Goal: Transaction & Acquisition: Purchase product/service

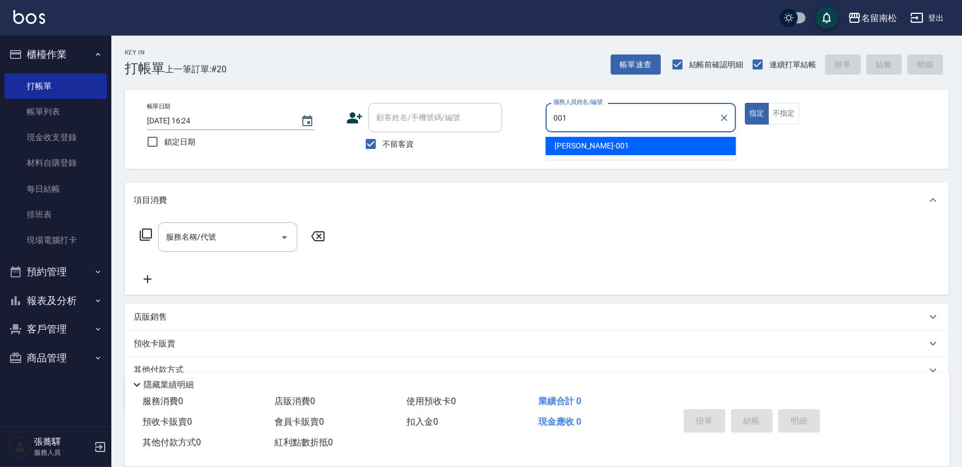
type input "林正雪-001"
type button "true"
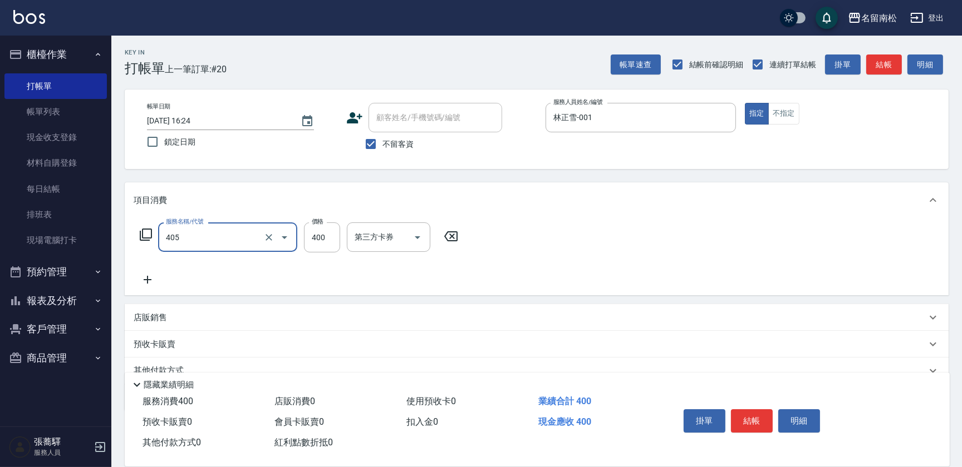
type input "剪髮(400)(405)"
type input "500"
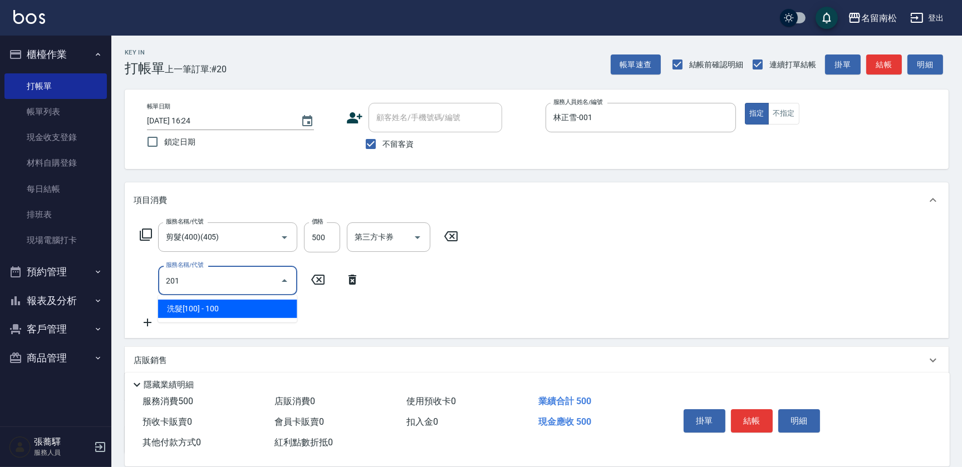
type input "洗髮[100](201)"
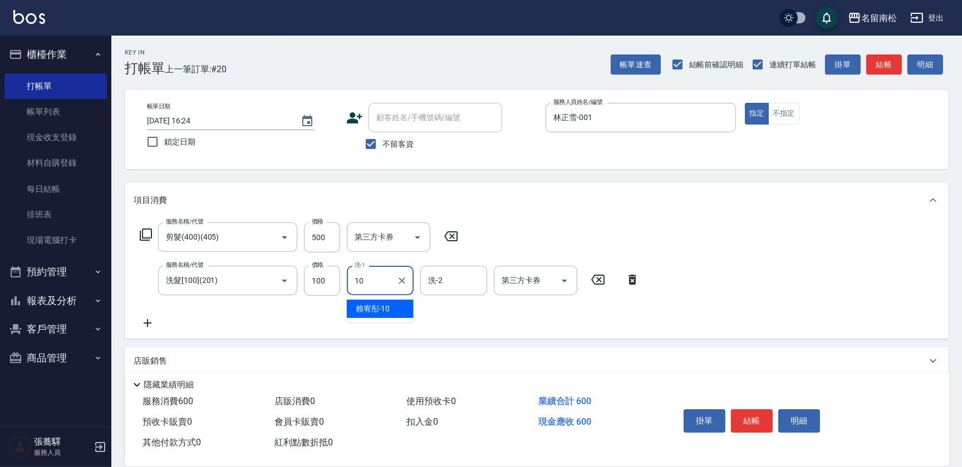
type input "[PERSON_NAME]-10"
click at [800, 418] on button "明細" at bounding box center [799, 421] width 42 height 23
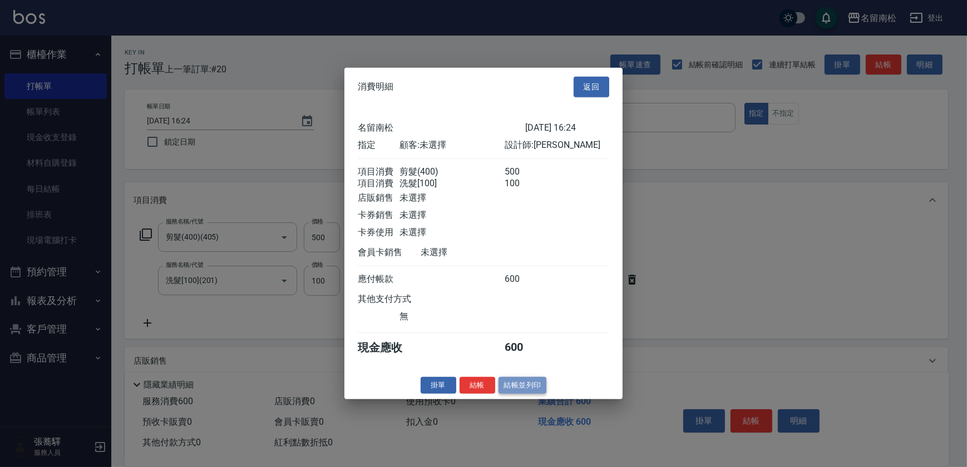
click at [511, 387] on button "結帳並列印" at bounding box center [523, 385] width 48 height 17
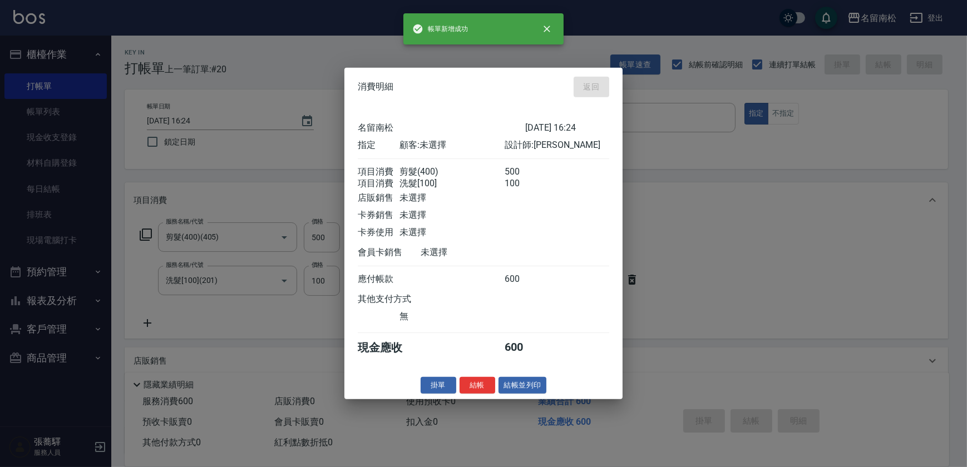
type input "[DATE] 17:55"
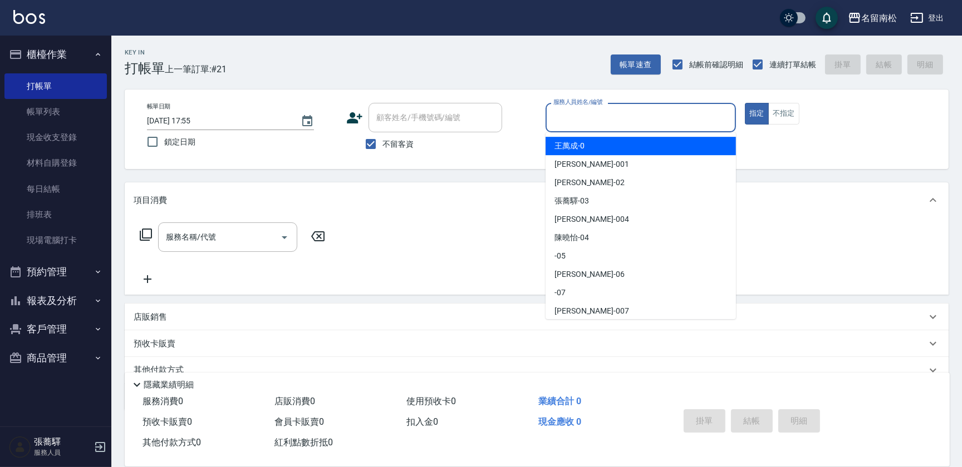
click at [676, 117] on input "服務人員姓名/編號" at bounding box center [640, 117] width 180 height 19
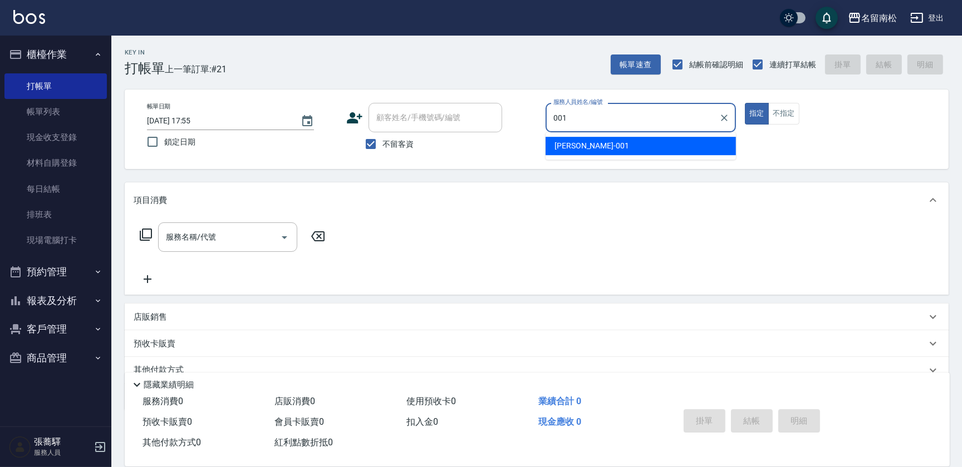
type input "林正雪-001"
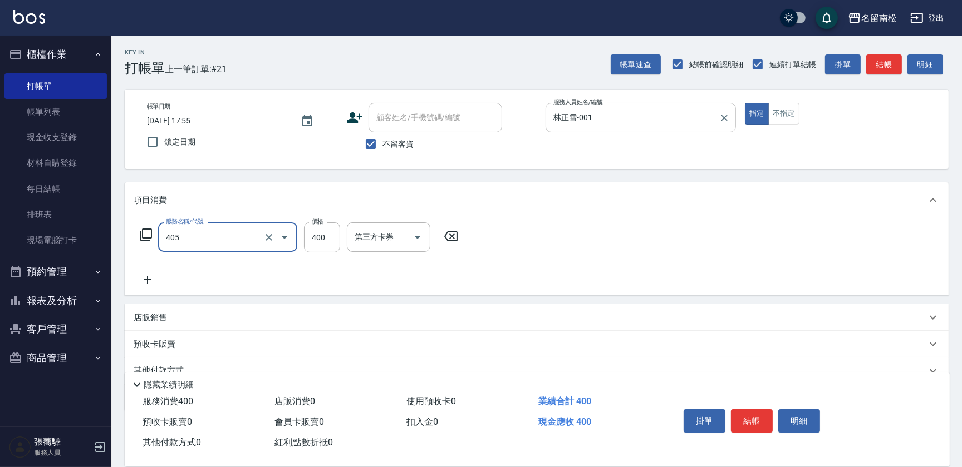
type input "剪髮(400)(405)"
type input "500"
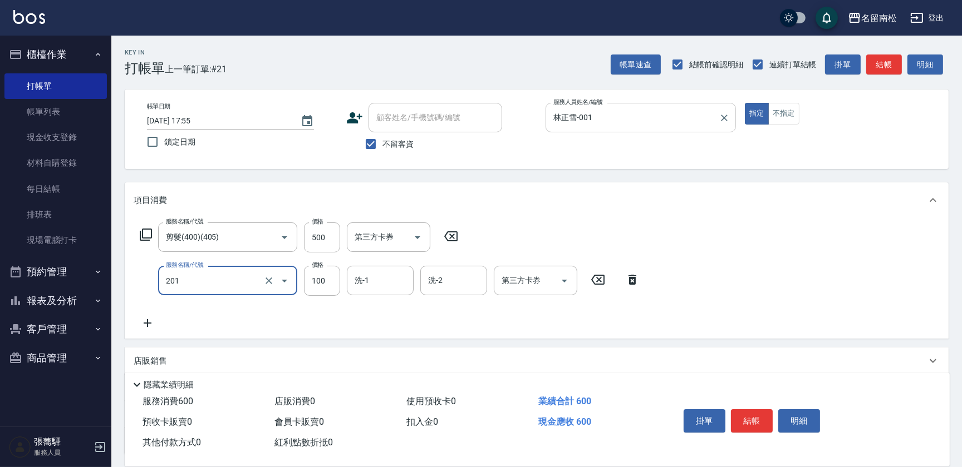
type input "洗髮[100](201)"
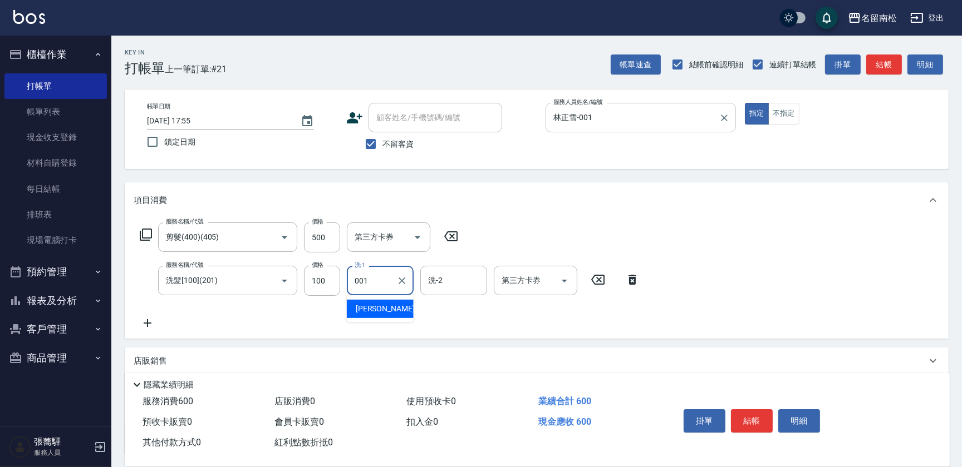
type input "林正雪-001"
click at [799, 416] on button "明細" at bounding box center [799, 421] width 42 height 23
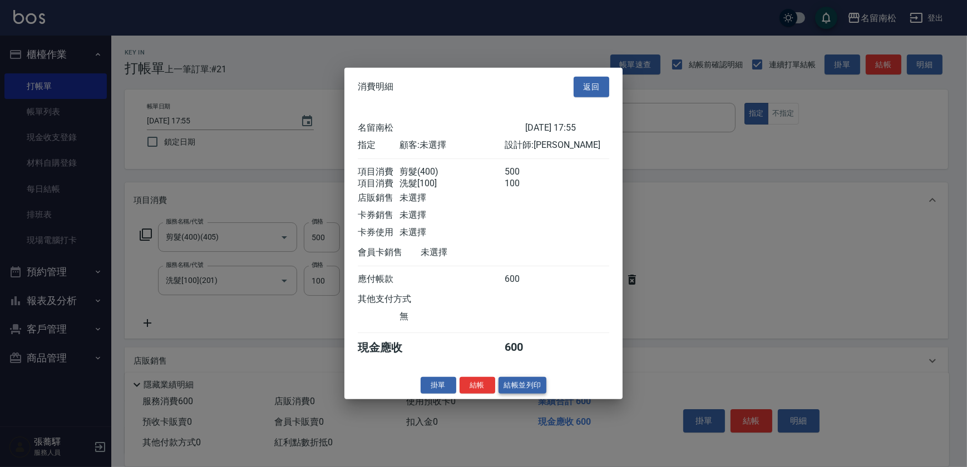
click at [531, 392] on button "結帳並列印" at bounding box center [523, 385] width 48 height 17
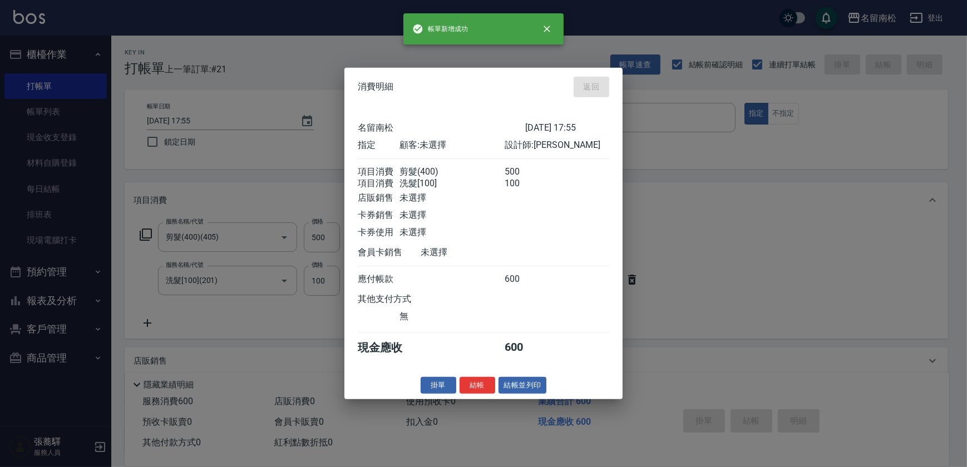
type input "[DATE] 17:56"
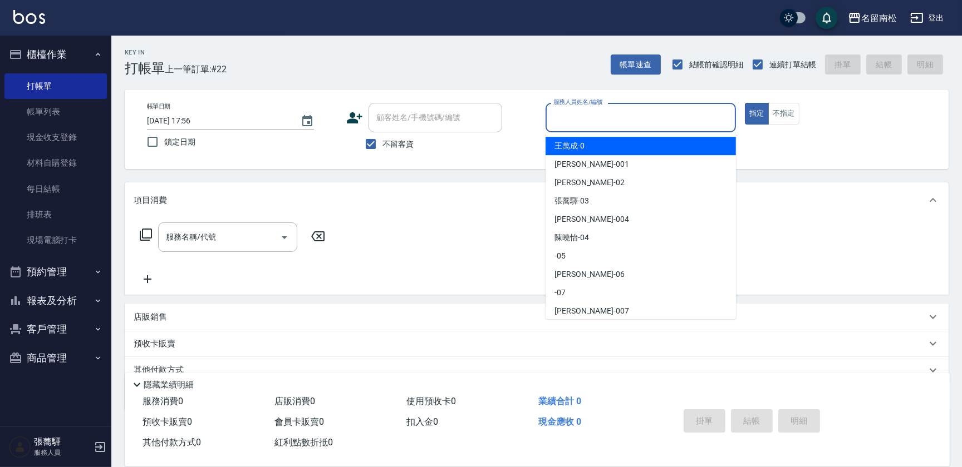
click at [659, 120] on input "服務人員姓名/編號" at bounding box center [640, 117] width 180 height 19
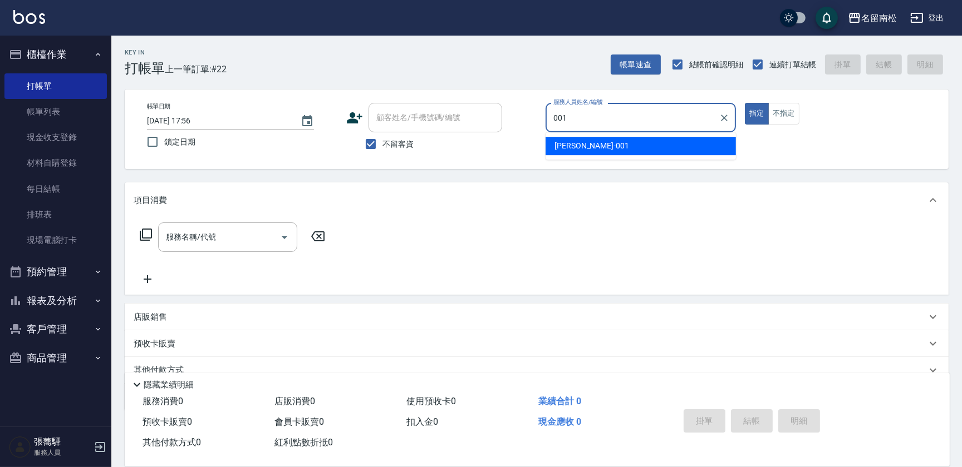
type input "林正雪-001"
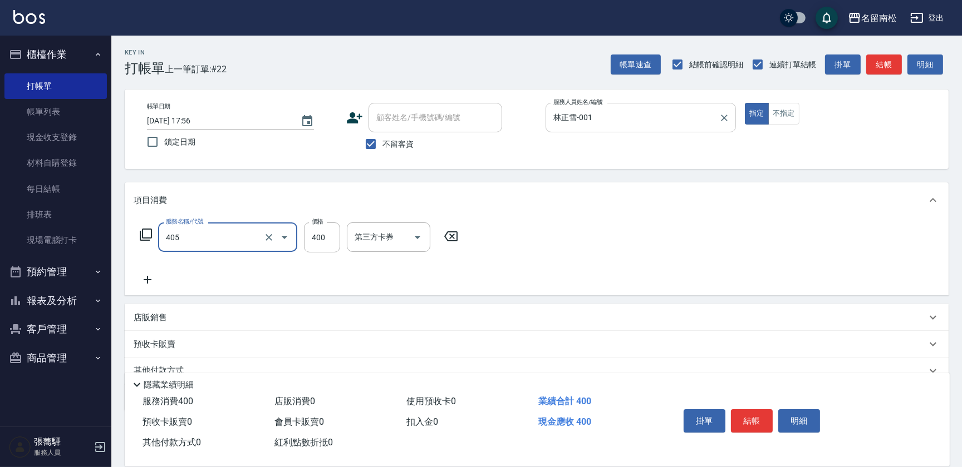
type input "剪髮(400)(405)"
type input "500"
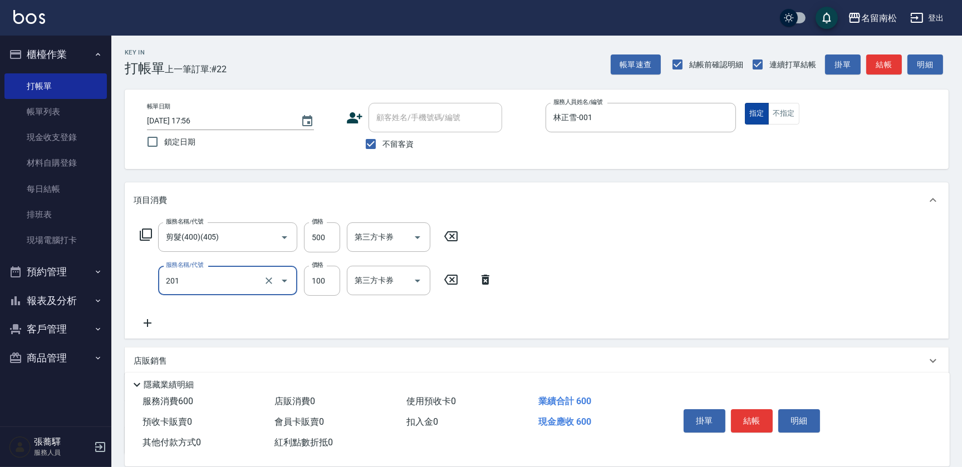
type input "洗髮[100](201)"
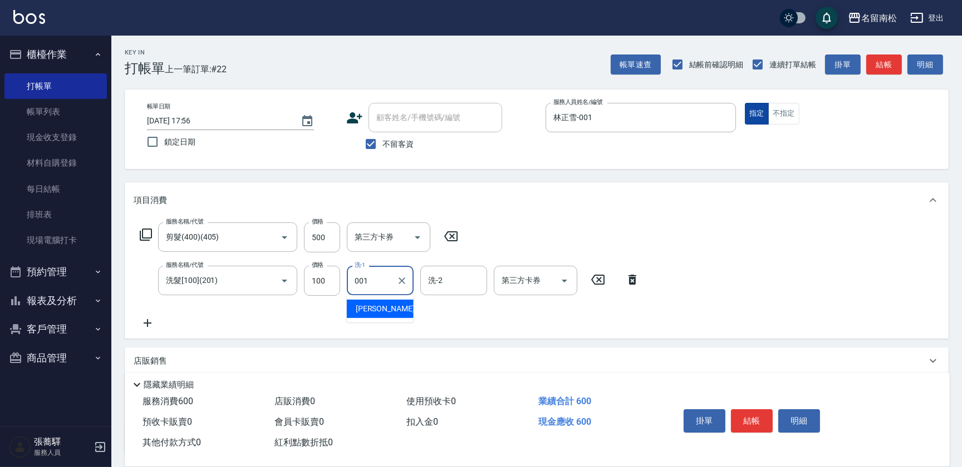
type input "林正雪-001"
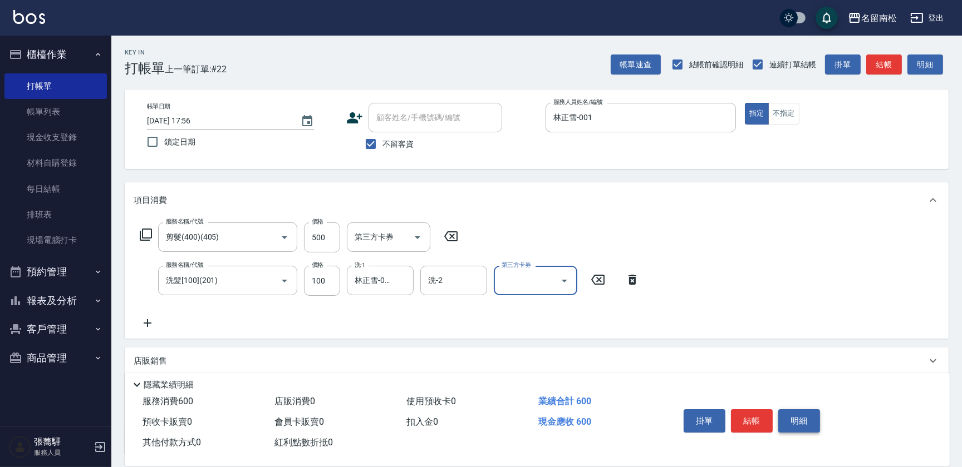
click at [801, 420] on button "明細" at bounding box center [799, 421] width 42 height 23
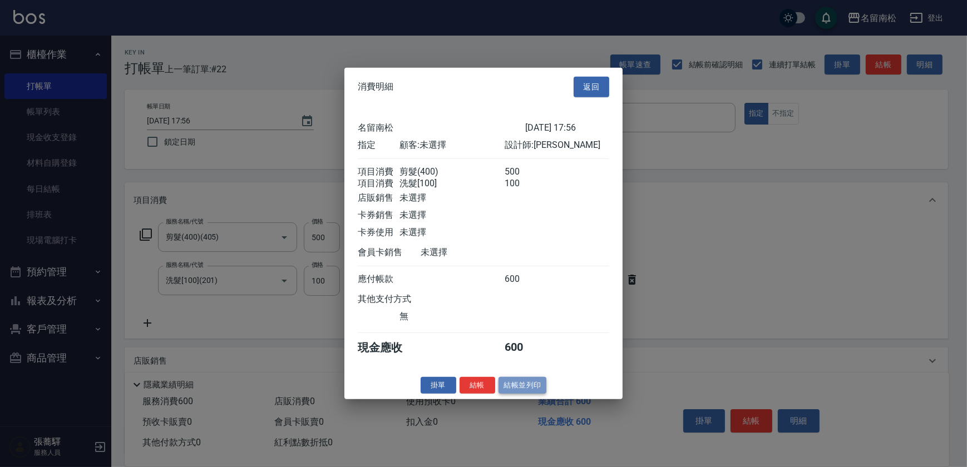
click at [531, 393] on button "結帳並列印" at bounding box center [523, 385] width 48 height 17
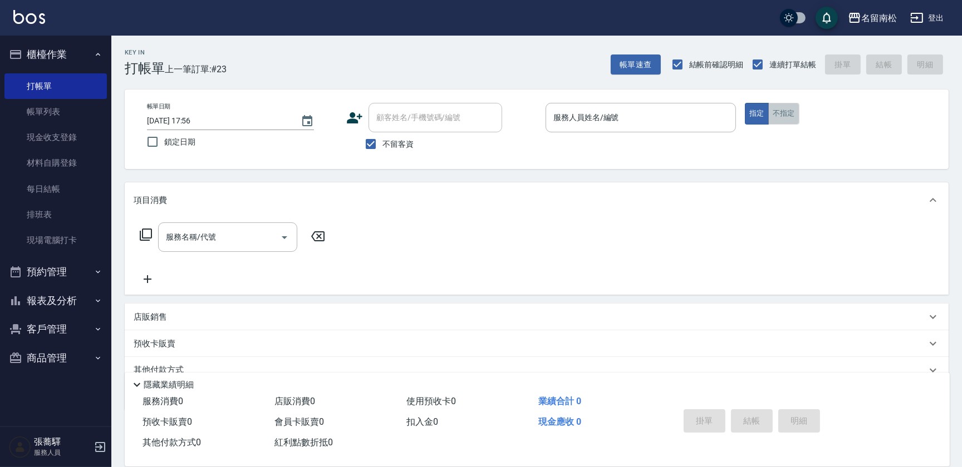
click at [792, 121] on button "不指定" at bounding box center [783, 114] width 31 height 22
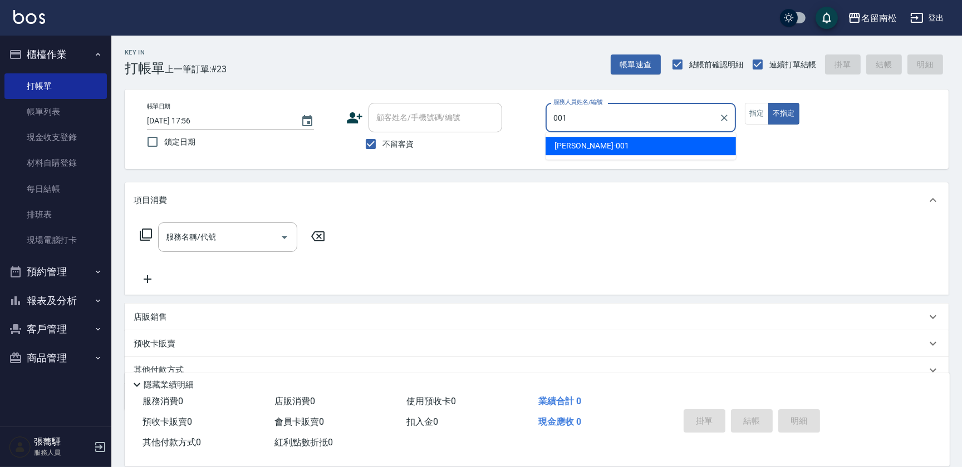
type input "林正雪-001"
type button "false"
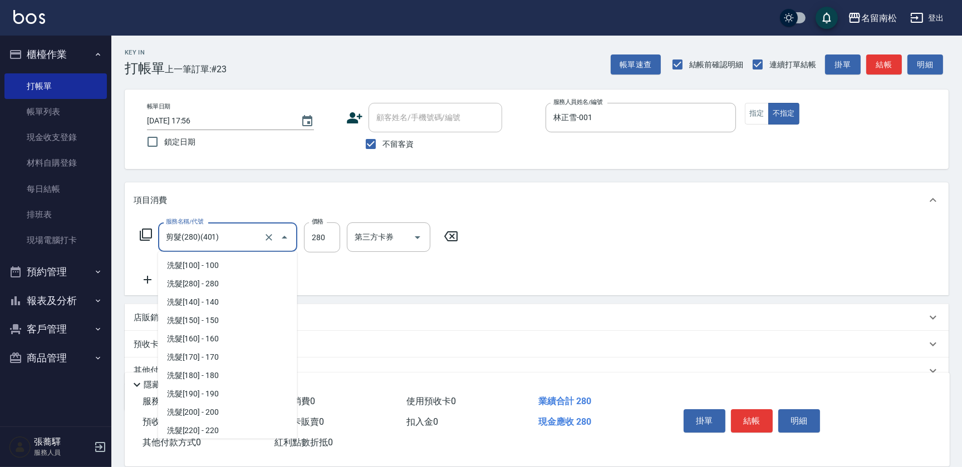
scroll to position [624, 0]
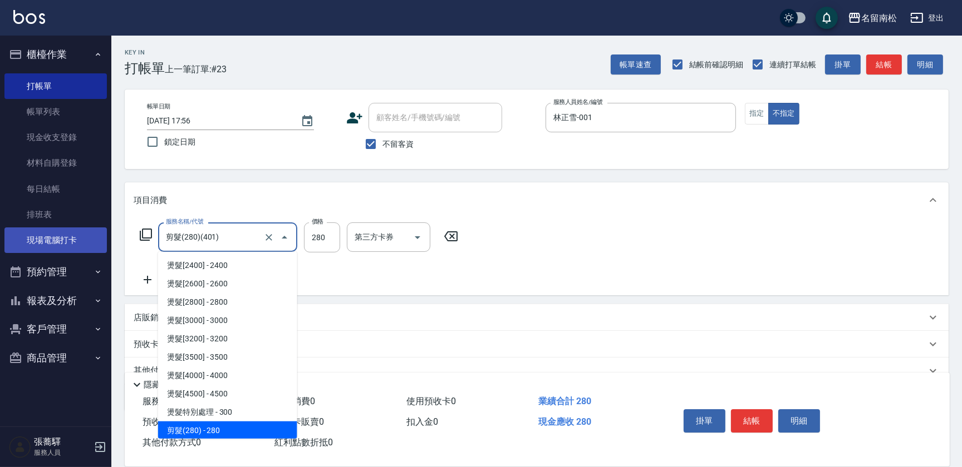
drag, startPoint x: 225, startPoint y: 238, endPoint x: 92, endPoint y: 238, distance: 132.4
click at [92, 238] on div "名留南松 登出 櫃檯作業 打帳單 帳單列表 現金收支登錄 材料自購登錄 每日結帳 排班表 現場電腦打卡 預約管理 預約管理 單日預約紀錄 單週預約紀錄 報表及…" at bounding box center [481, 258] width 962 height 516
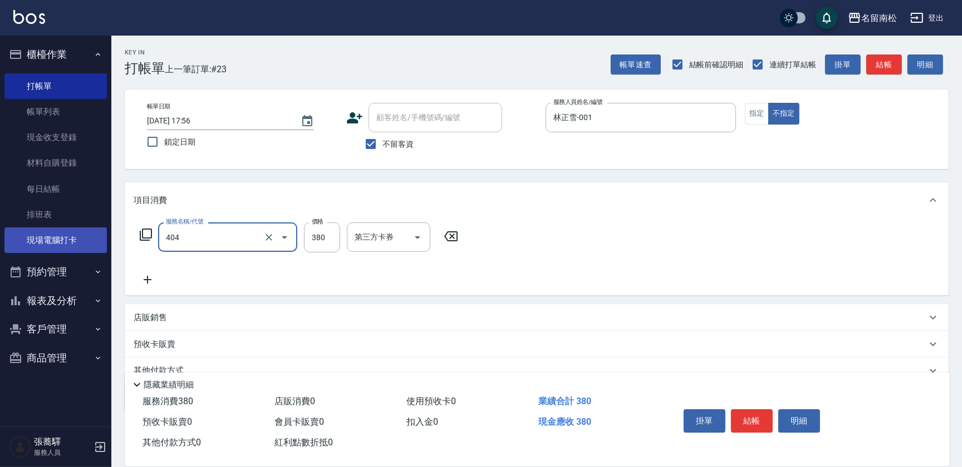
type input "剪髮(380)(404)"
type input "400"
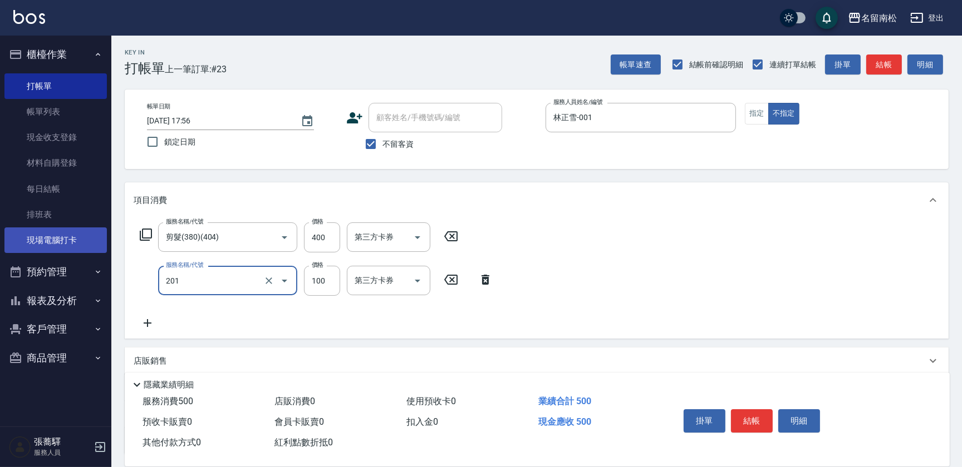
type input "洗髮[100](201)"
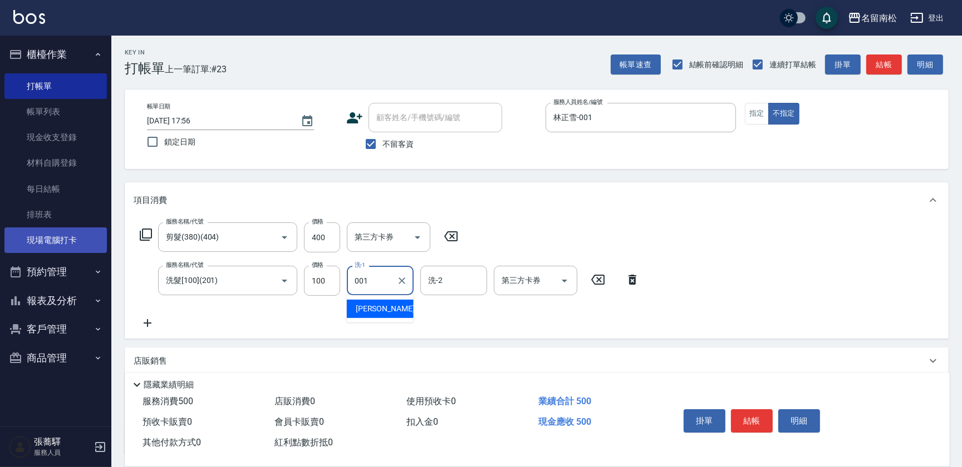
type input "林正雪-001"
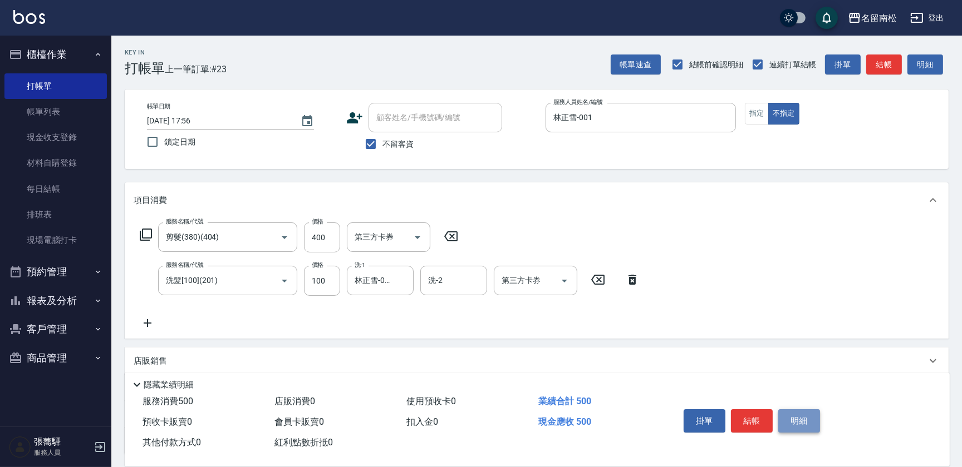
click at [785, 413] on button "明細" at bounding box center [799, 421] width 42 height 23
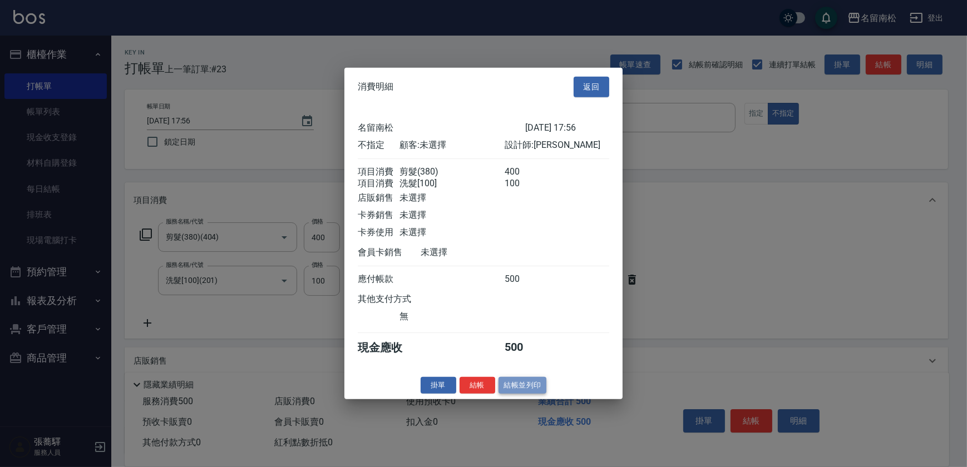
click at [516, 390] on button "結帳並列印" at bounding box center [523, 385] width 48 height 17
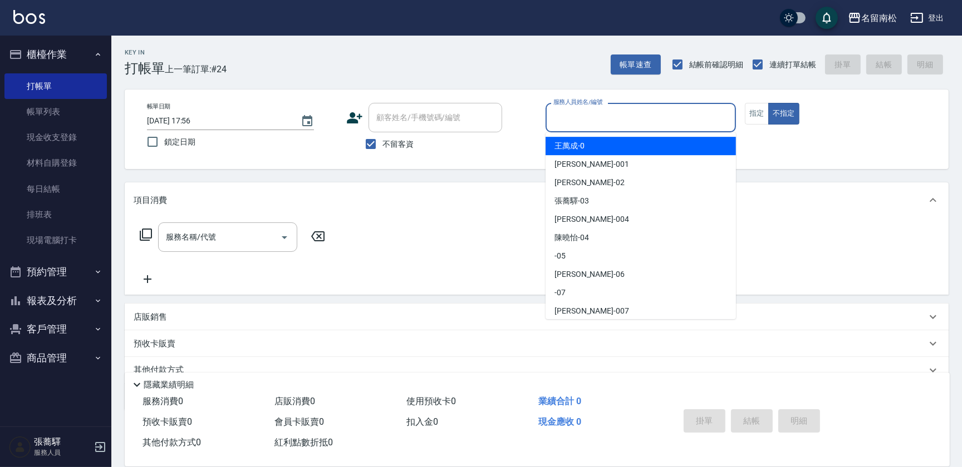
click at [652, 112] on input "服務人員姓名/編號" at bounding box center [640, 117] width 180 height 19
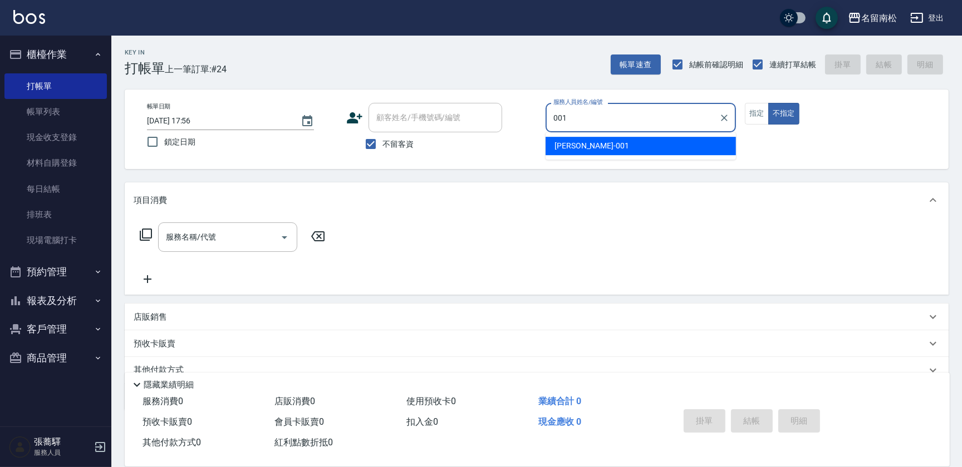
type input "林正雪-001"
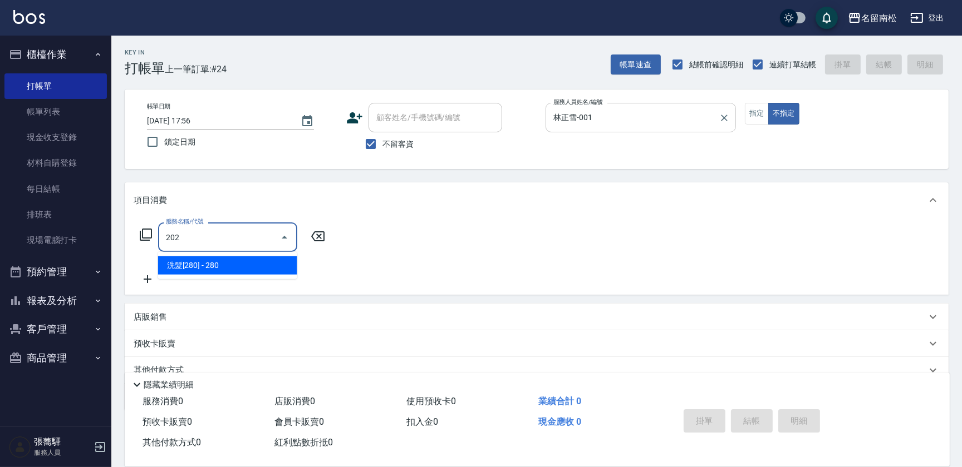
type input "202"
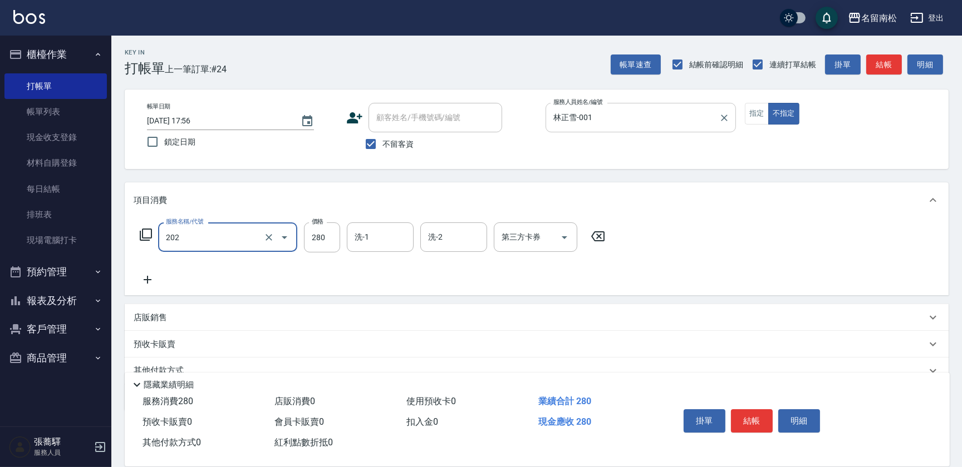
type input "洗髮[280](202)"
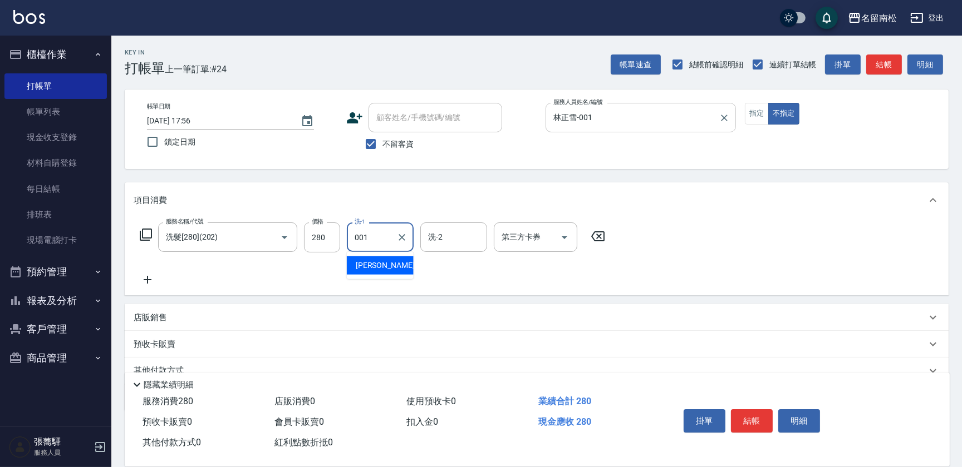
type input "林正雪-001"
drag, startPoint x: 741, startPoint y: 125, endPoint x: 800, endPoint y: 419, distance: 299.7
click at [800, 419] on button "明細" at bounding box center [799, 421] width 42 height 23
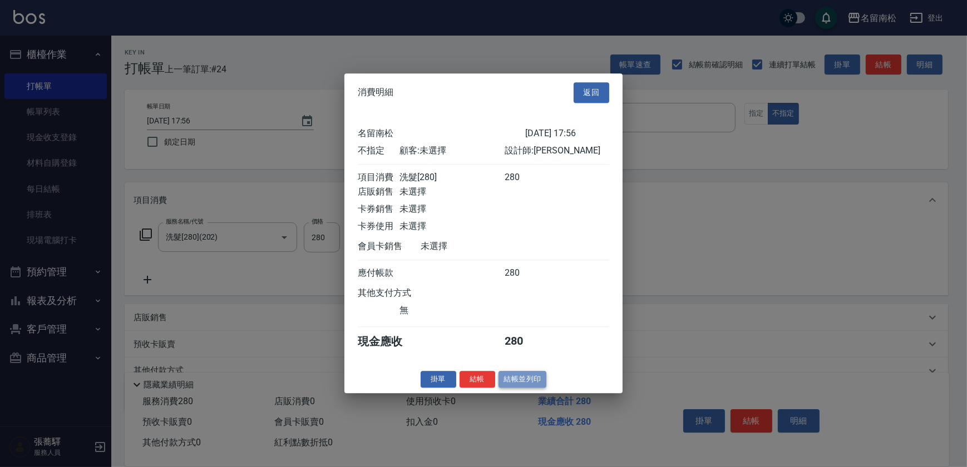
click at [524, 382] on button "結帳並列印" at bounding box center [523, 379] width 48 height 17
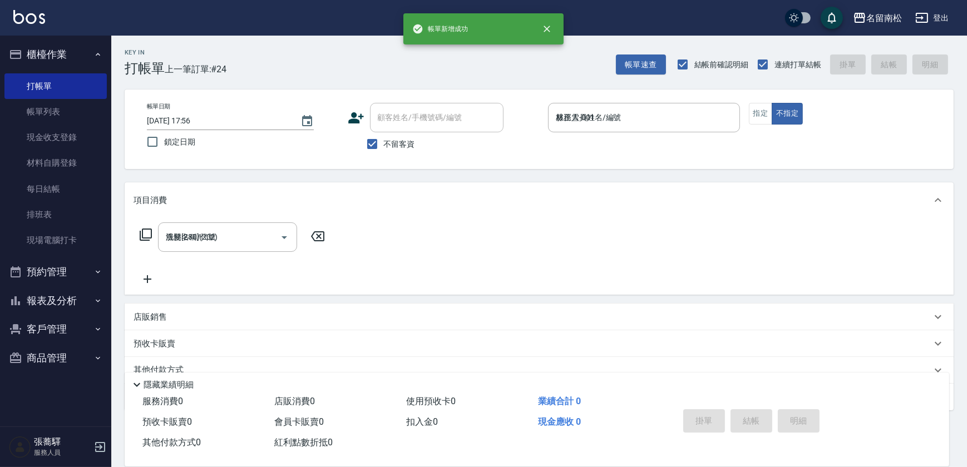
type input "[DATE] 17:57"
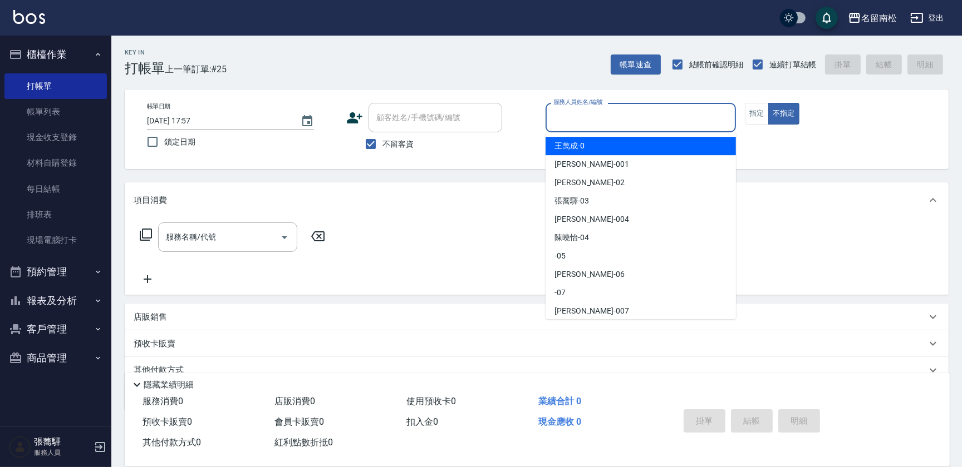
click at [627, 122] on input "服務人員姓名/編號" at bounding box center [640, 117] width 180 height 19
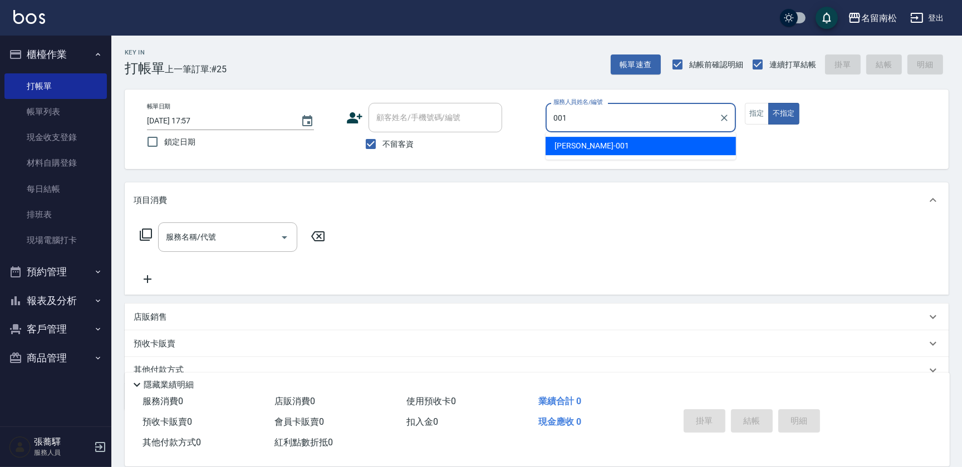
type input "林正雪-001"
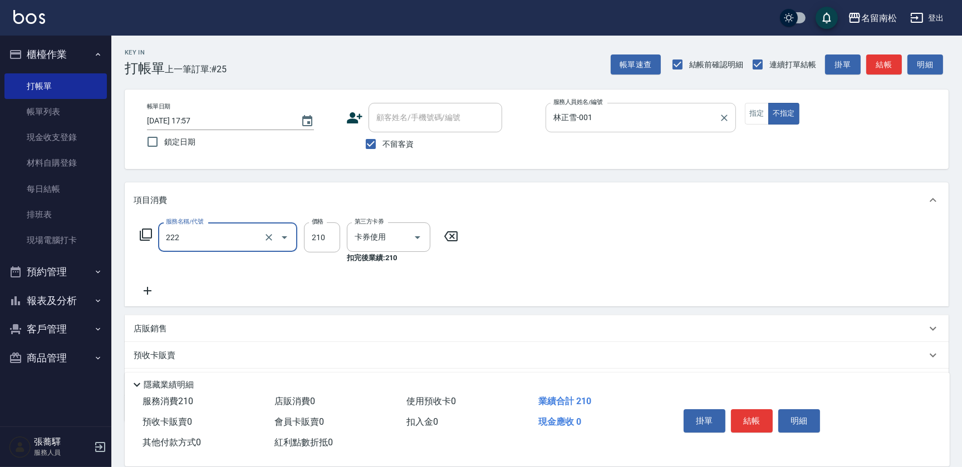
type input "洗髮卡券[210](222)"
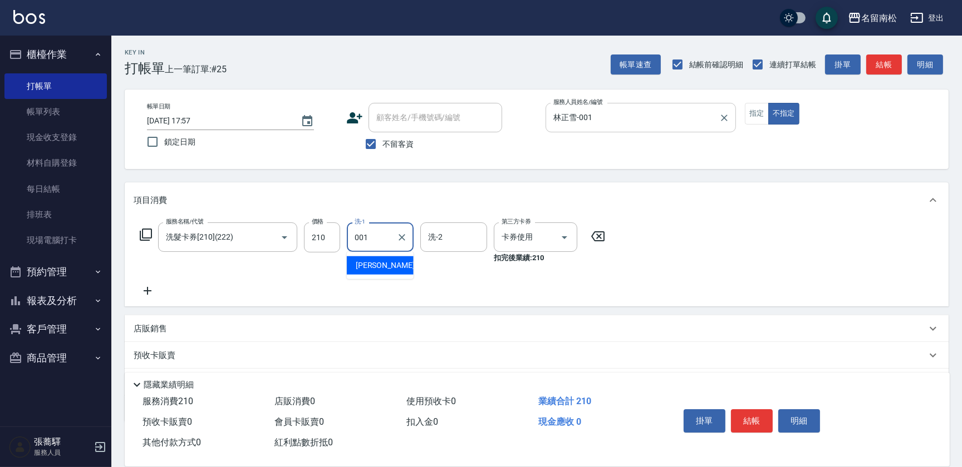
type input "林正雪-001"
click at [759, 111] on button "指定" at bounding box center [757, 114] width 24 height 22
click at [797, 415] on button "明細" at bounding box center [799, 421] width 42 height 23
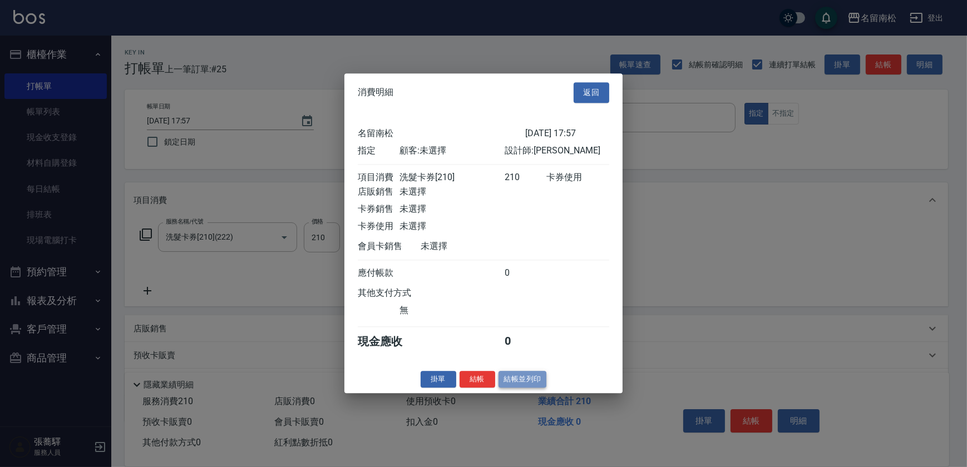
click at [529, 386] on button "結帳並列印" at bounding box center [523, 379] width 48 height 17
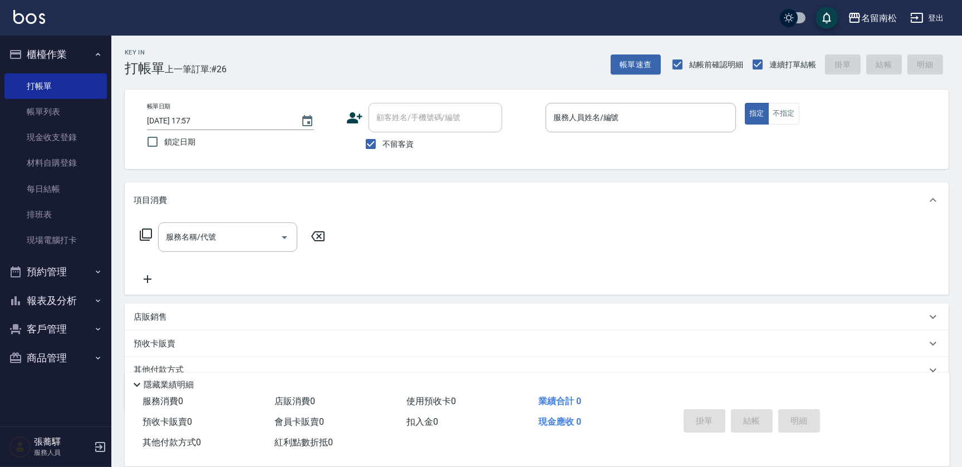
click at [672, 102] on div "帳單日期 [DATE] 17:57 鎖定日期 顧客姓名/手機號碼/編號 顧客姓名/手機號碼/編號 不留客資 服務人員姓名/編號 服務人員姓名/編號 指定 不指定" at bounding box center [537, 130] width 824 height 80
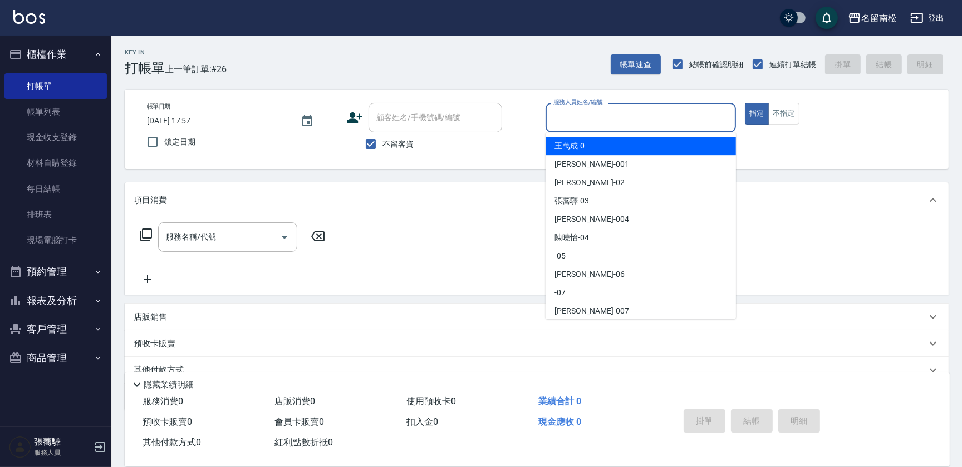
click at [660, 120] on input "服務人員姓名/編號" at bounding box center [640, 117] width 180 height 19
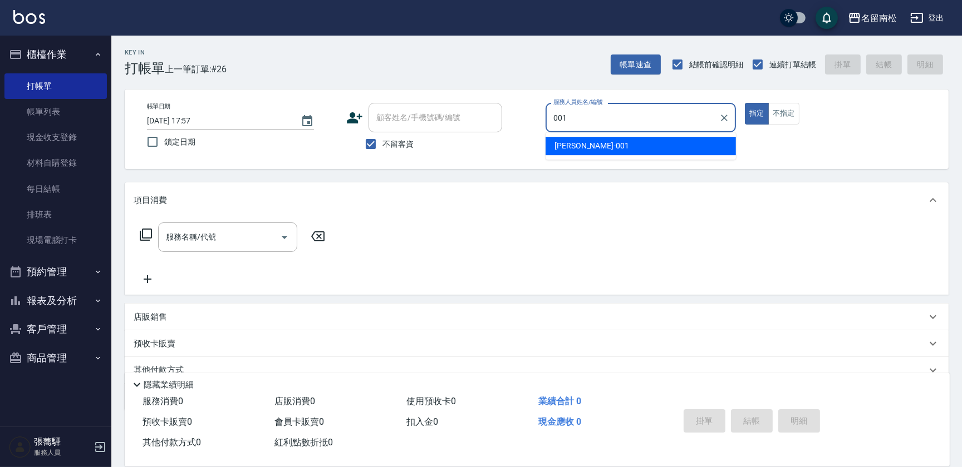
type input "林正雪-001"
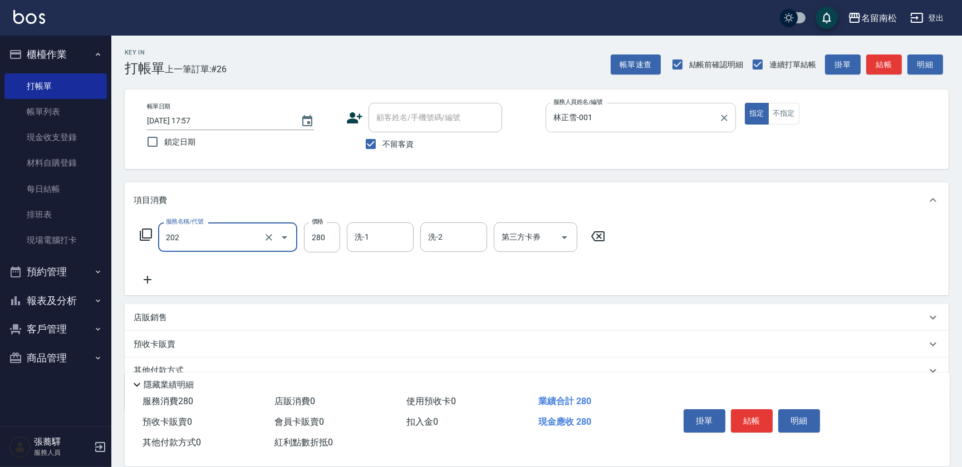
type input "洗髮[280](202)"
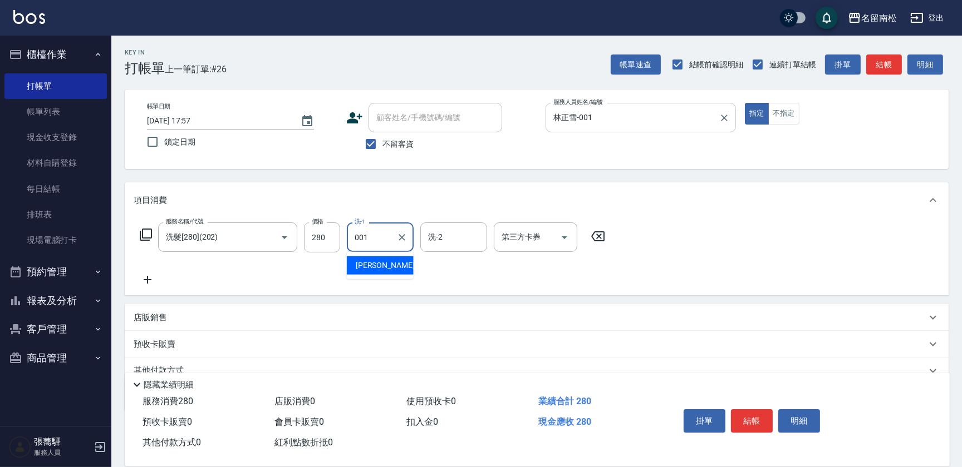
type input "林正雪-001"
click at [790, 416] on button "明細" at bounding box center [799, 421] width 42 height 23
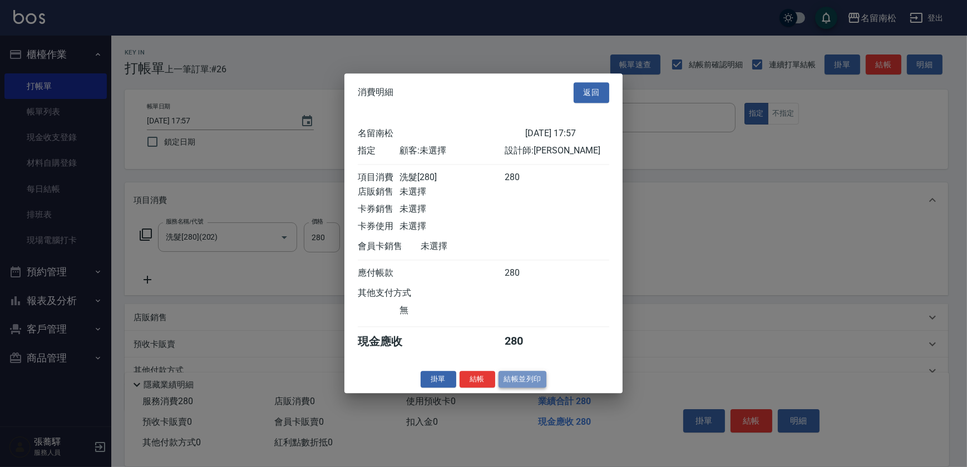
click at [518, 387] on button "結帳並列印" at bounding box center [523, 379] width 48 height 17
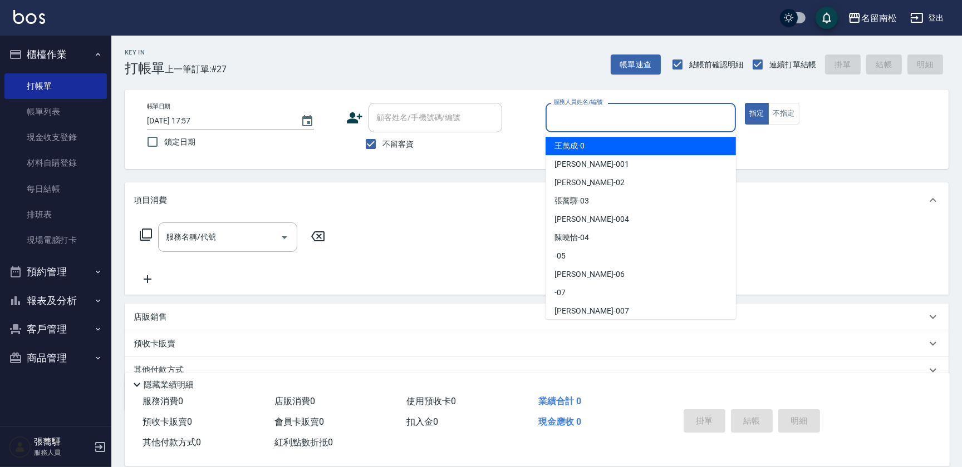
click at [675, 112] on input "服務人員姓名/編號" at bounding box center [640, 117] width 180 height 19
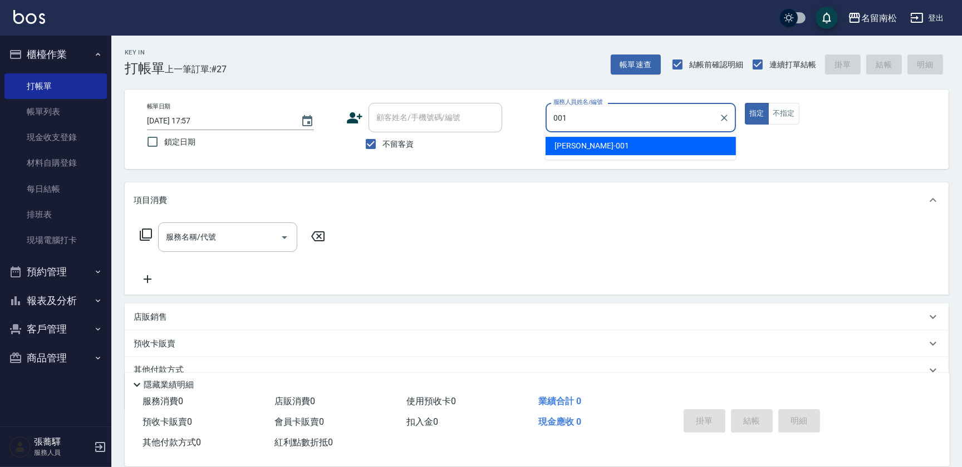
type input "林正雪-001"
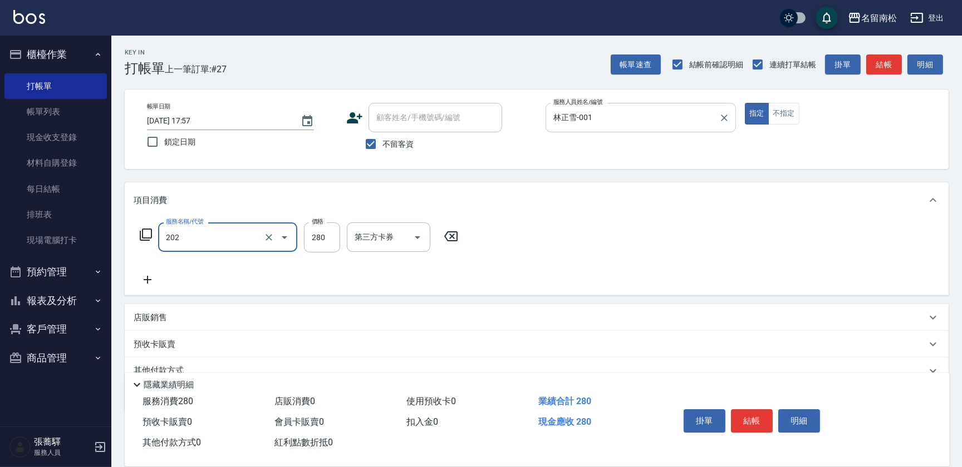
type input "洗髮[280](202)"
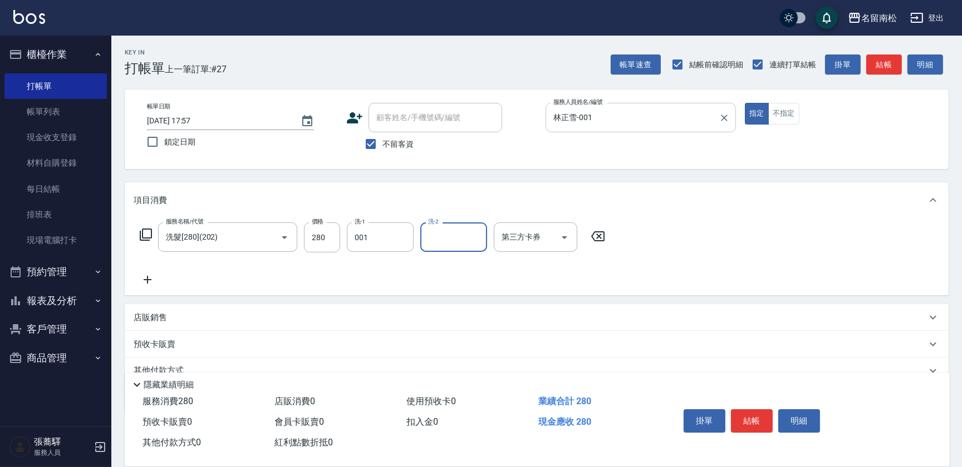
type input "林正雪-001"
click at [796, 420] on button "明細" at bounding box center [799, 421] width 42 height 23
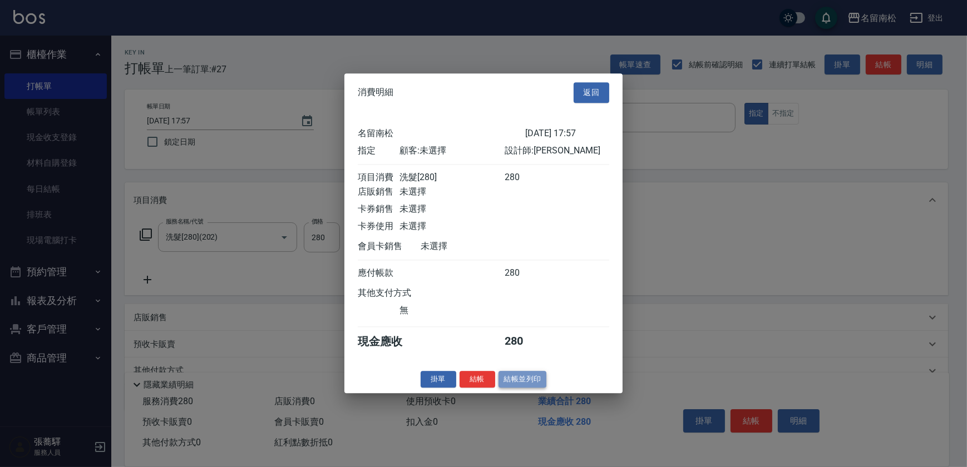
click at [518, 383] on button "結帳並列印" at bounding box center [523, 379] width 48 height 17
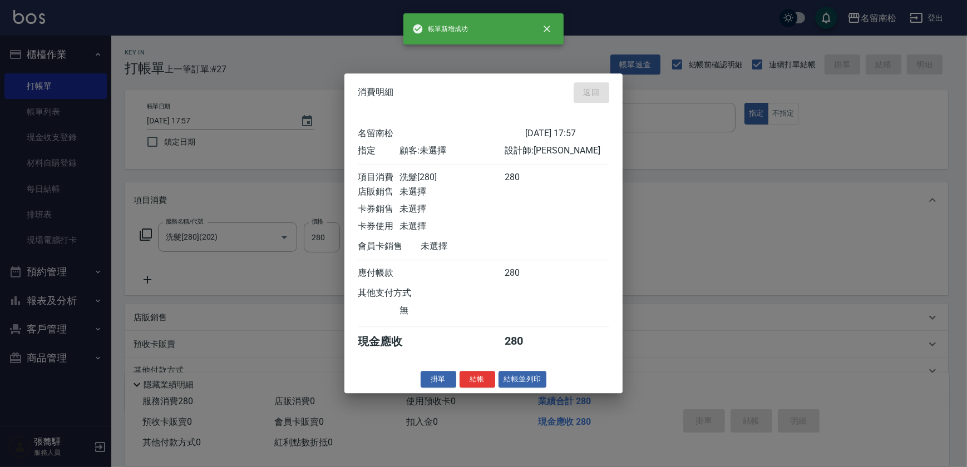
type input "[DATE] 17:58"
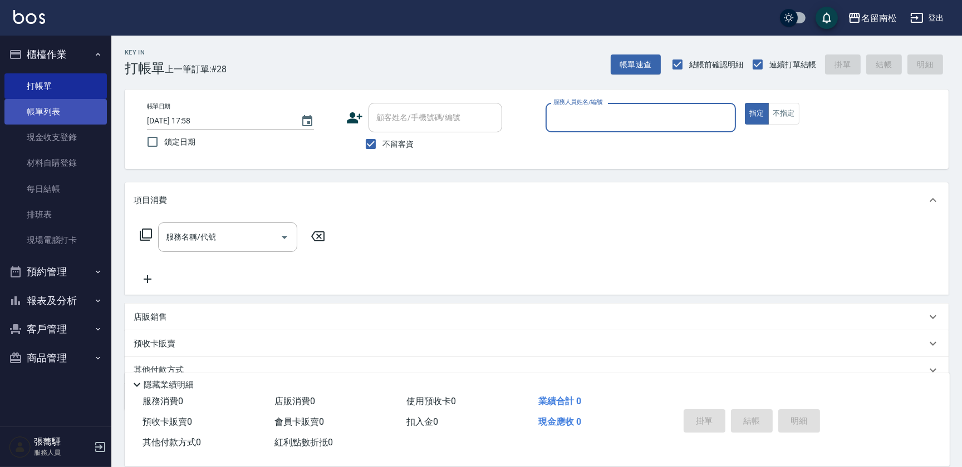
click at [76, 118] on link "帳單列表" at bounding box center [55, 112] width 102 height 26
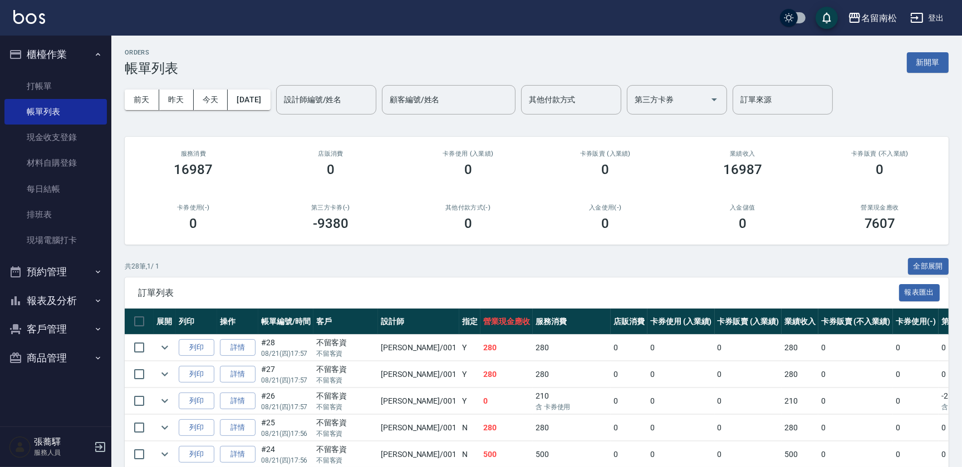
drag, startPoint x: 960, startPoint y: 435, endPoint x: 952, endPoint y: 405, distance: 31.2
click at [67, 81] on link "打帳單" at bounding box center [55, 86] width 102 height 26
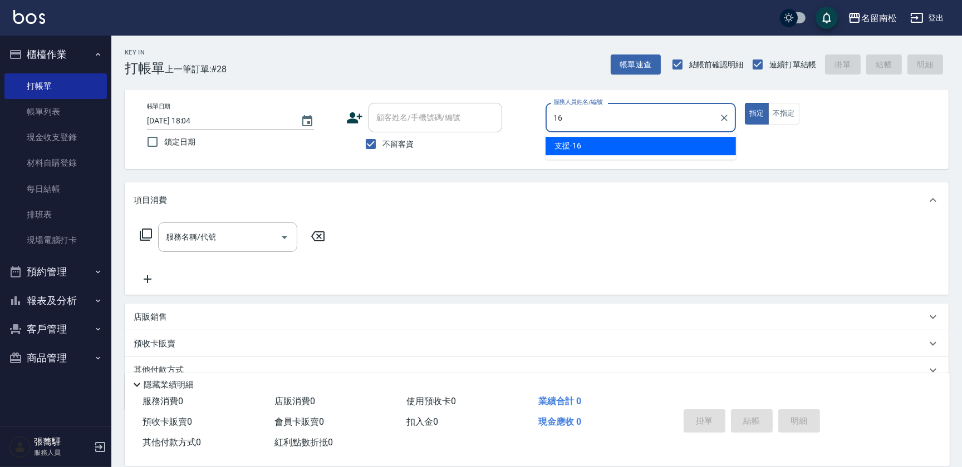
type input "支援-16"
type button "true"
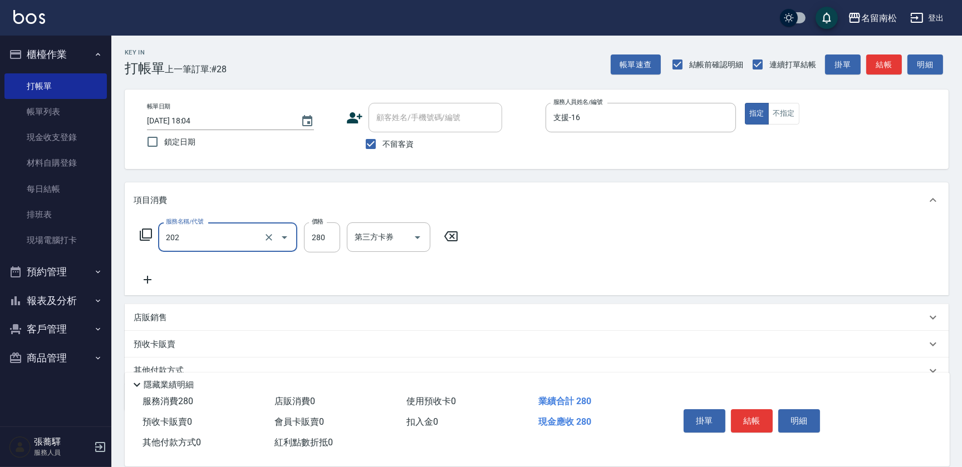
type input "洗髮[280](202)"
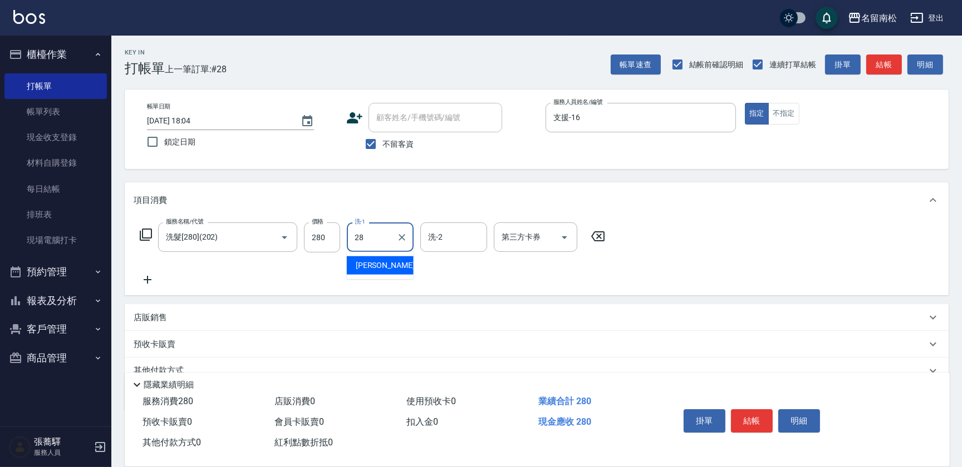
type input "[PERSON_NAME]-28"
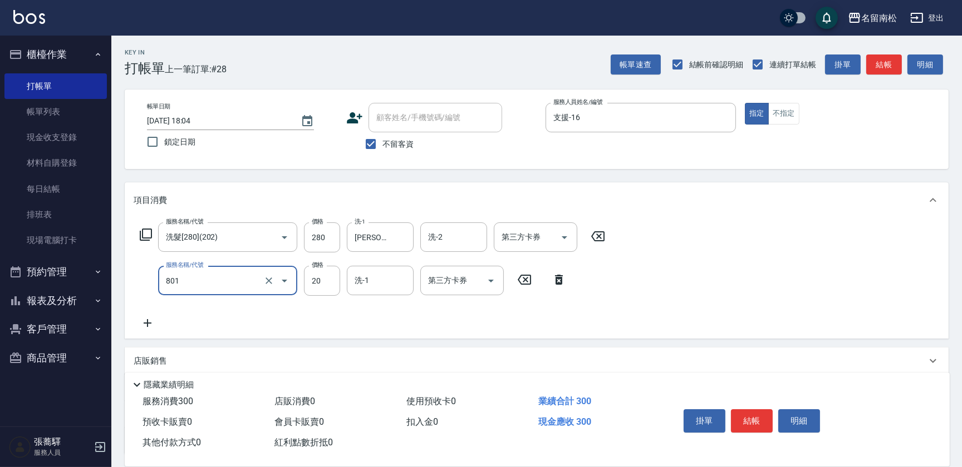
type input "潤絲(801)"
type input "[PERSON_NAME]-28"
click at [318, 279] on input "20" at bounding box center [322, 281] width 36 height 30
type input "30"
click at [781, 122] on button "不指定" at bounding box center [783, 114] width 31 height 22
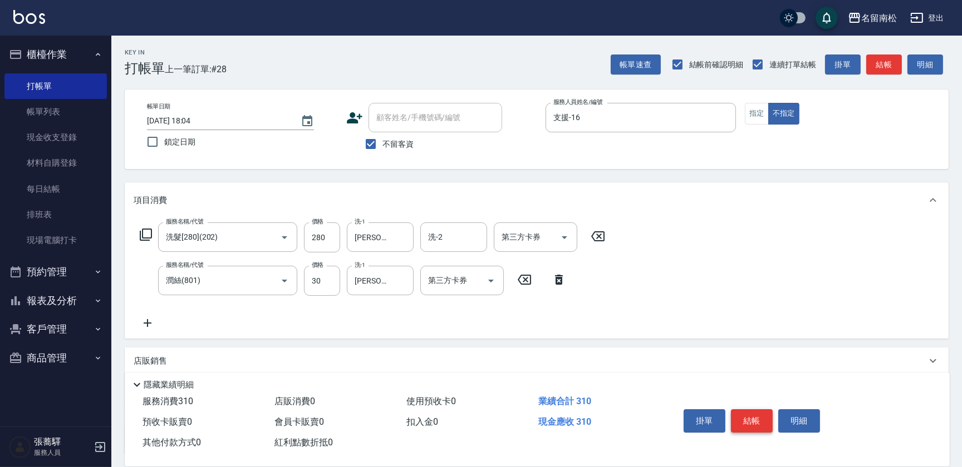
click at [761, 417] on button "結帳" at bounding box center [752, 421] width 42 height 23
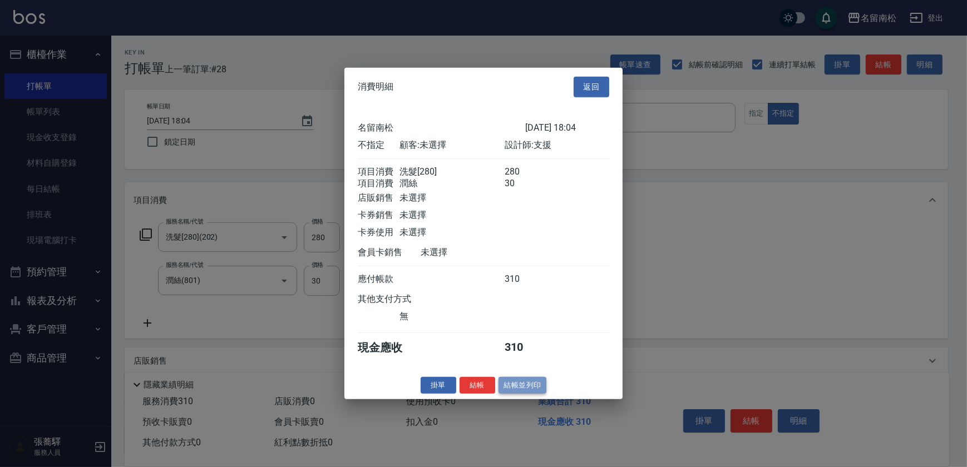
click at [528, 394] on button "結帳並列印" at bounding box center [523, 385] width 48 height 17
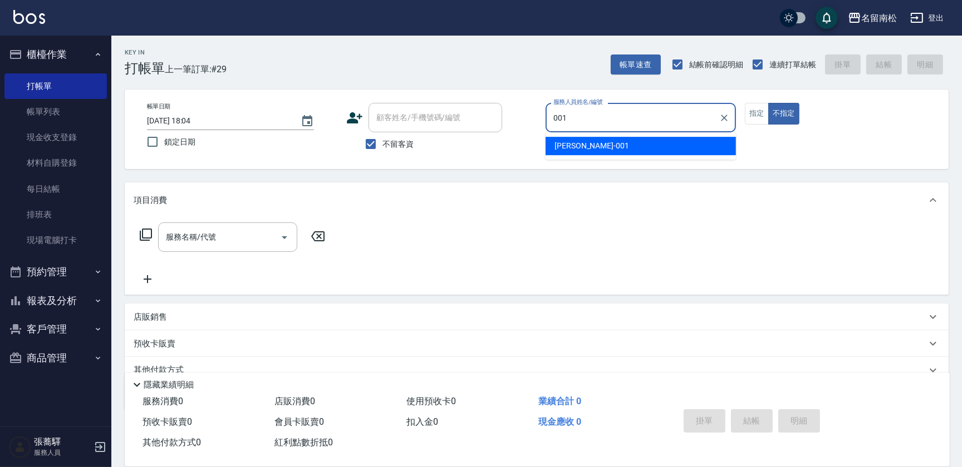
type input "林正雪-001"
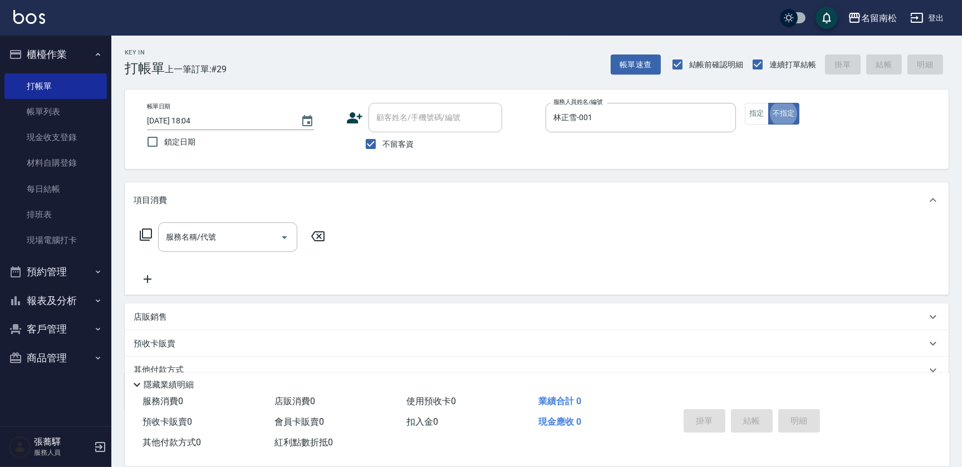
type button "false"
drag, startPoint x: 749, startPoint y: 113, endPoint x: 733, endPoint y: 141, distance: 32.6
click at [748, 112] on button "指定" at bounding box center [757, 114] width 24 height 22
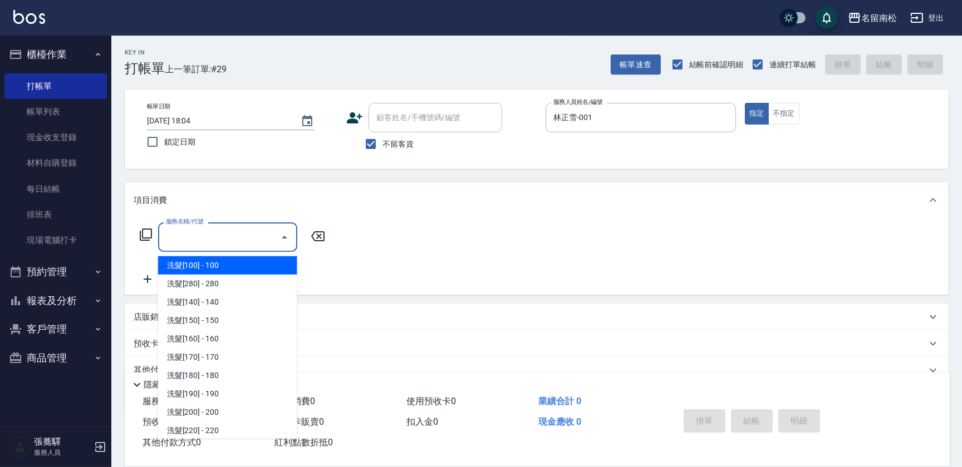
drag, startPoint x: 268, startPoint y: 246, endPoint x: 309, endPoint y: 211, distance: 53.7
click at [276, 241] on div "服務名稱/代號" at bounding box center [227, 237] width 139 height 29
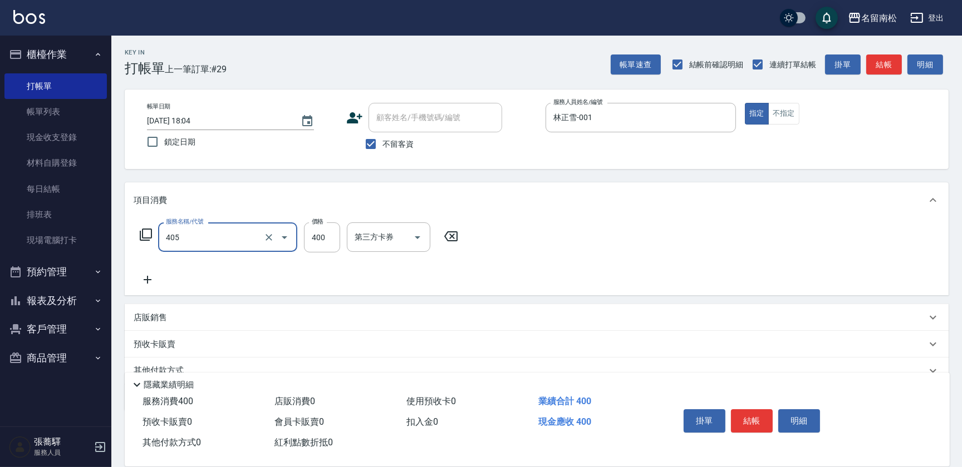
type input "剪髮(400)(405)"
type input "5400"
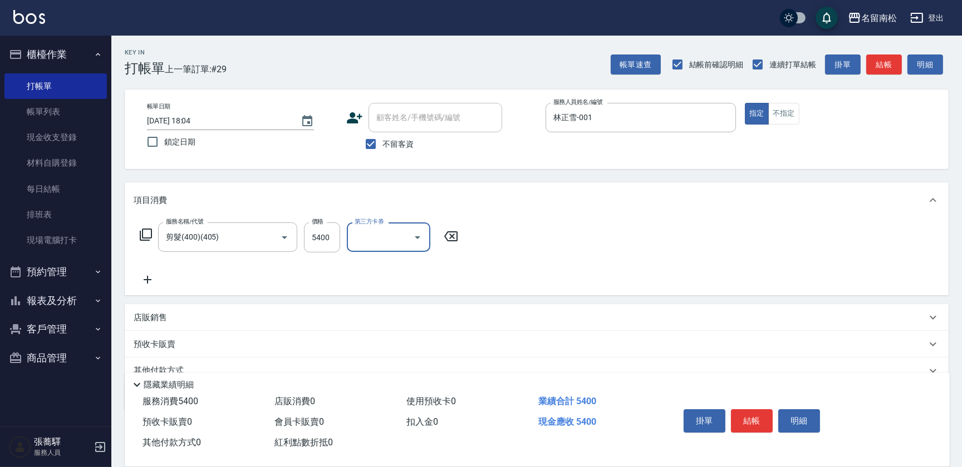
drag, startPoint x: 81, startPoint y: 250, endPoint x: 64, endPoint y: 255, distance: 18.1
click at [64, 255] on div "名留南松 登出 櫃檯作業 打帳單 帳單列表 現金收支登錄 材料自購登錄 每日結帳 排班表 現場電腦打卡 預約管理 預約管理 單日預約紀錄 單週預約紀錄 報表及…" at bounding box center [481, 258] width 962 height 516
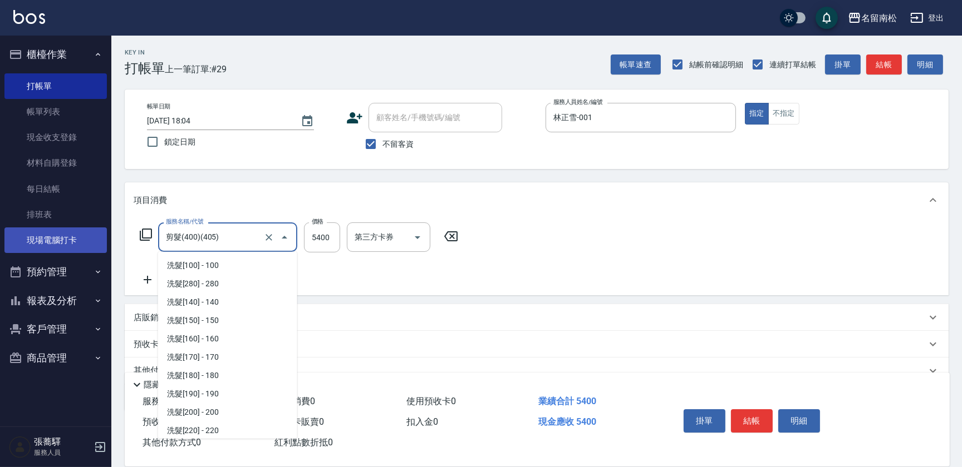
scroll to position [698, 0]
drag, startPoint x: 221, startPoint y: 237, endPoint x: 98, endPoint y: 240, distance: 123.0
click at [93, 247] on div "名留南松 登出 櫃檯作業 打帳單 帳單列表 現金收支登錄 材料自購登錄 每日結帳 排班表 現場電腦打卡 預約管理 預約管理 單日預約紀錄 單週預約紀錄 報表及…" at bounding box center [481, 258] width 962 height 516
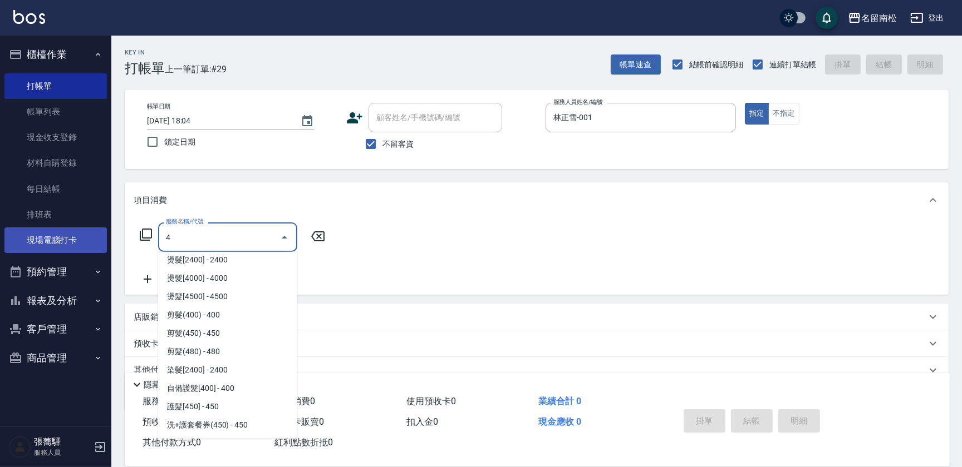
scroll to position [0, 0]
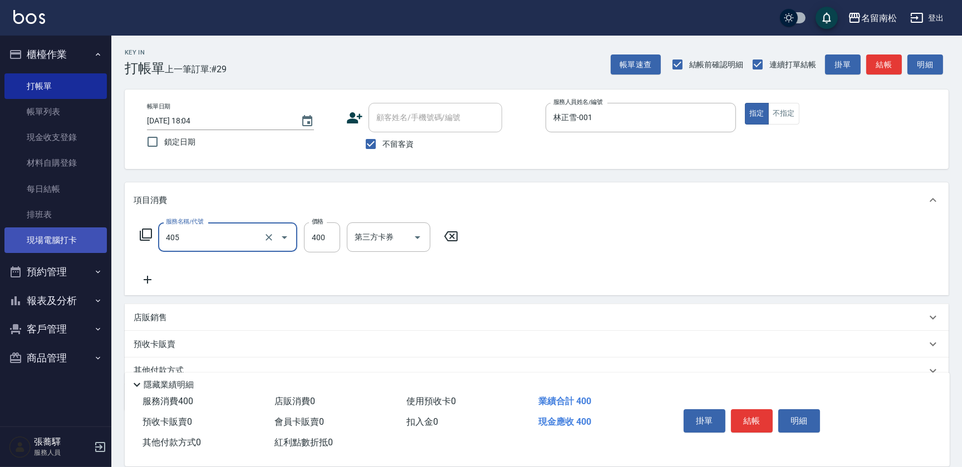
type input "剪髮(400)(405)"
type input "500"
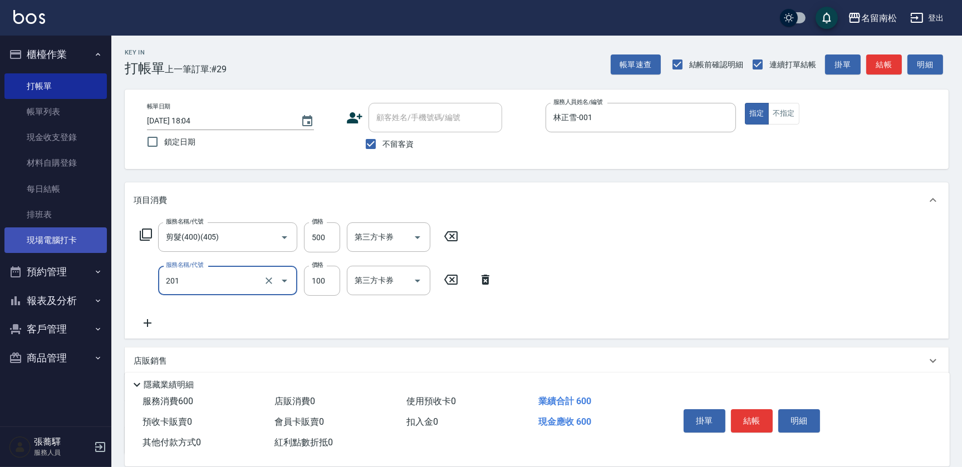
type input "洗髮[100](201)"
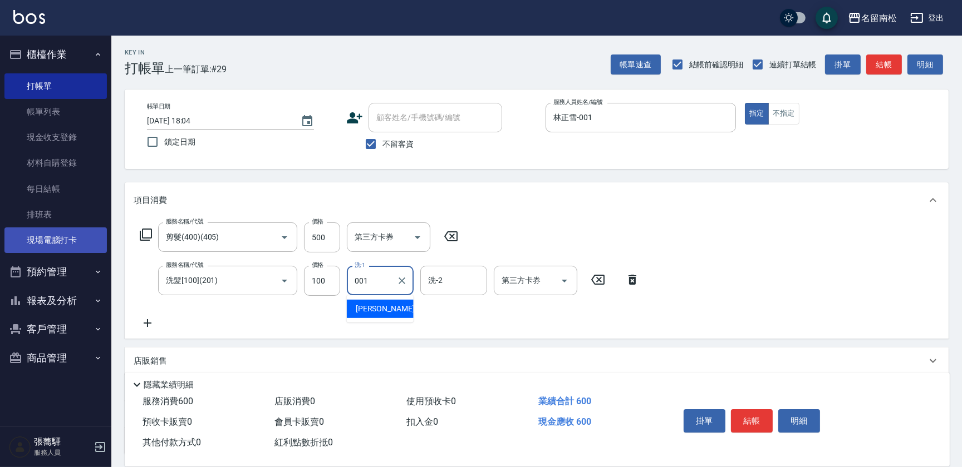
type input "林正雪-001"
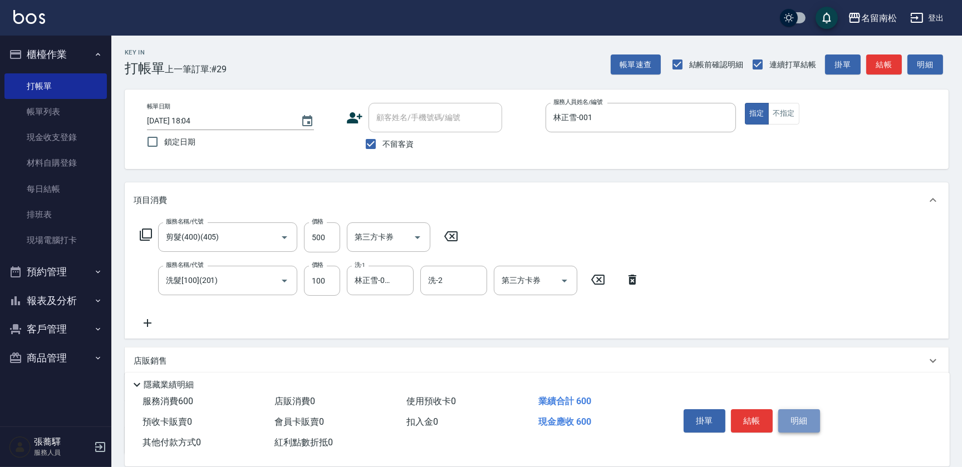
drag, startPoint x: 801, startPoint y: 414, endPoint x: 791, endPoint y: 416, distance: 10.8
click at [799, 416] on button "明細" at bounding box center [799, 421] width 42 height 23
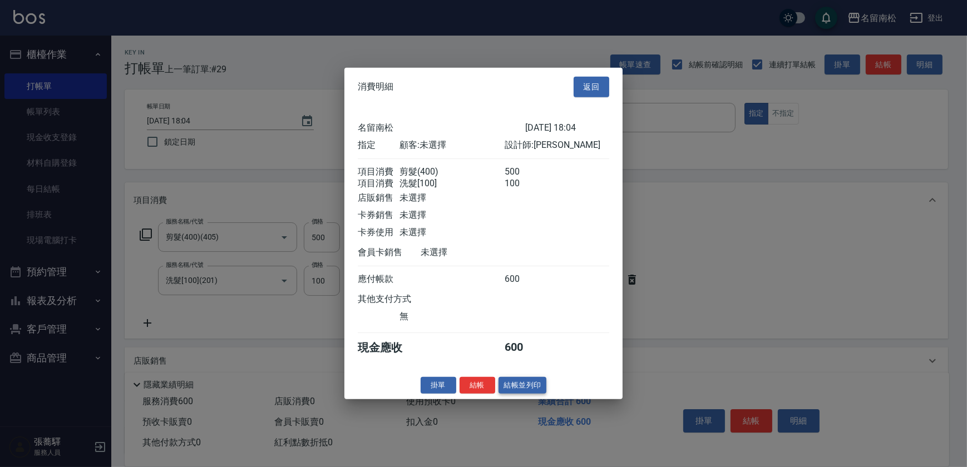
click at [534, 392] on button "結帳並列印" at bounding box center [523, 385] width 48 height 17
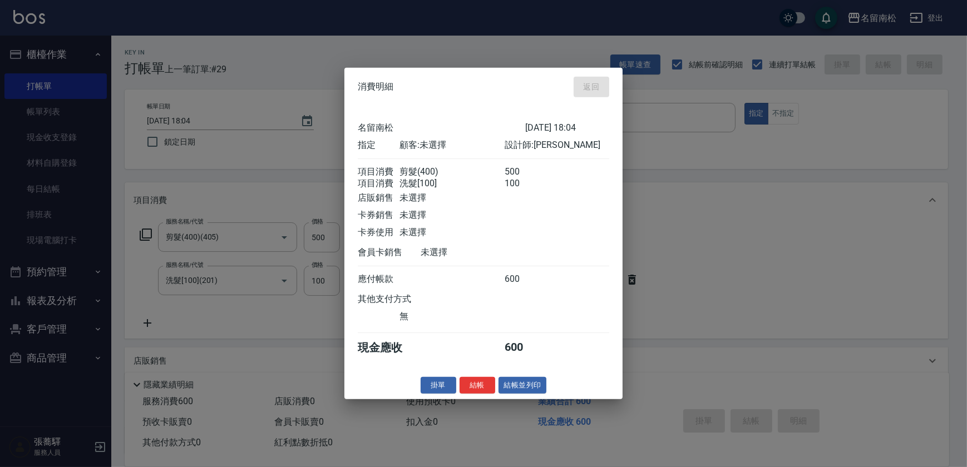
type input "[DATE] 18:20"
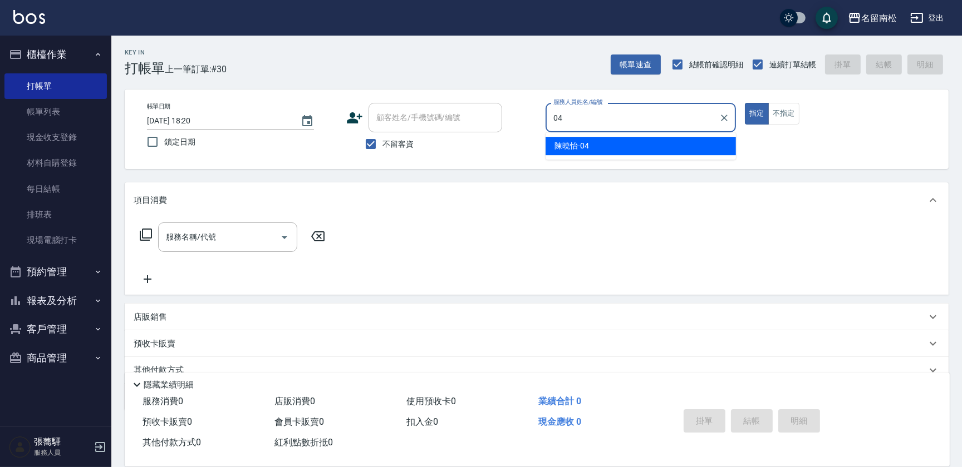
type input "[PERSON_NAME]04"
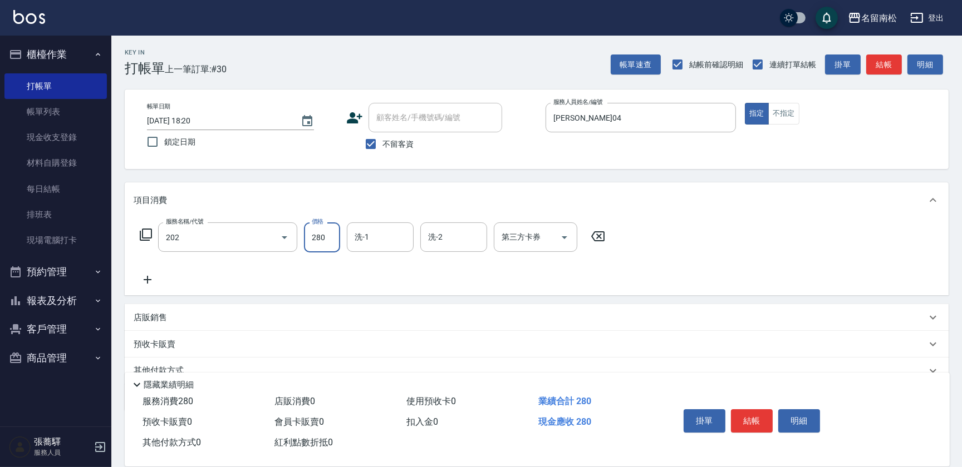
type input "洗髮[280](202)"
type input "[PERSON_NAME]04"
click at [755, 416] on button "結帳" at bounding box center [752, 421] width 42 height 23
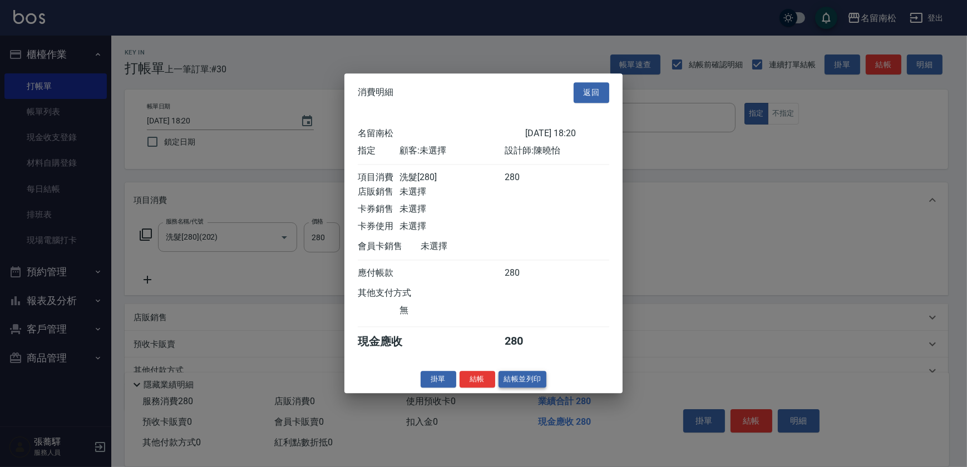
click at [528, 382] on button "結帳並列印" at bounding box center [523, 379] width 48 height 17
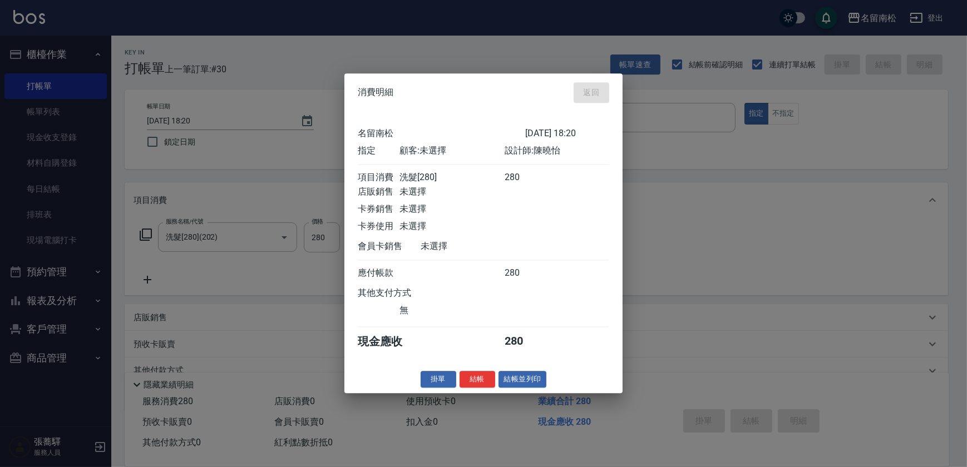
type input "[DATE] 18:21"
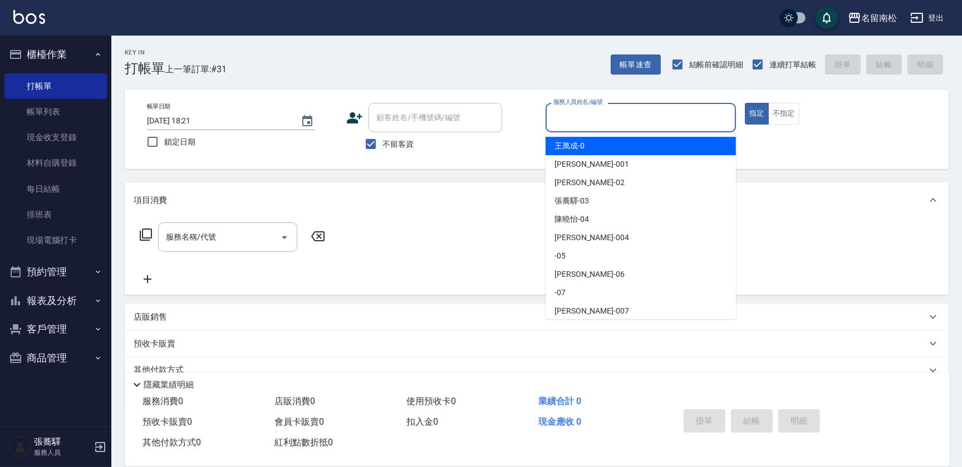
click at [611, 108] on input "服務人員姓名/編號" at bounding box center [640, 117] width 180 height 19
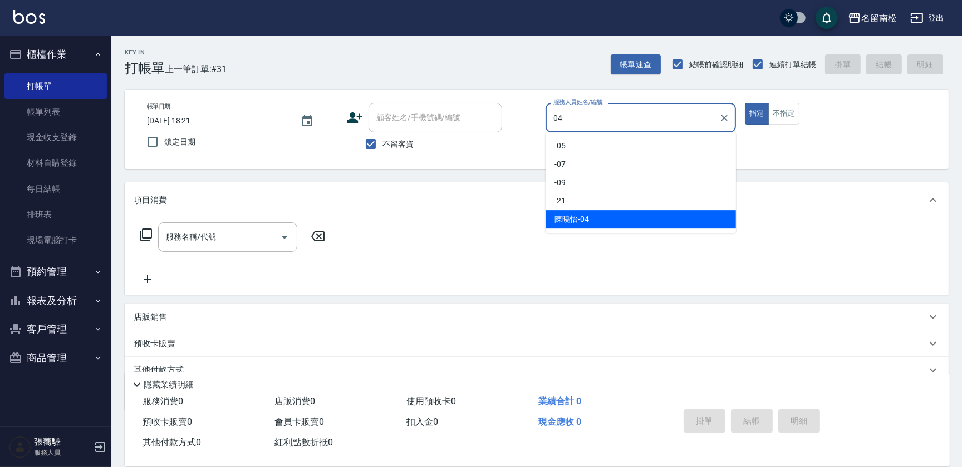
type input "[PERSON_NAME]04"
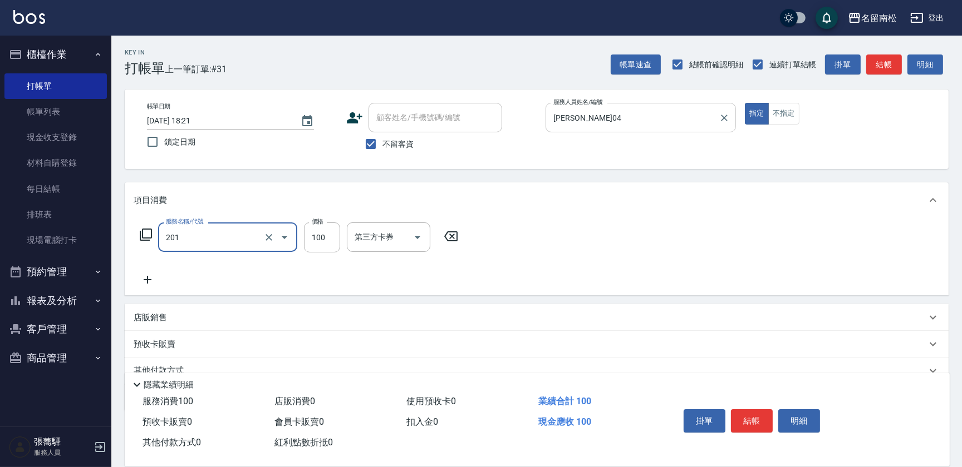
type input "洗髮[100](201)"
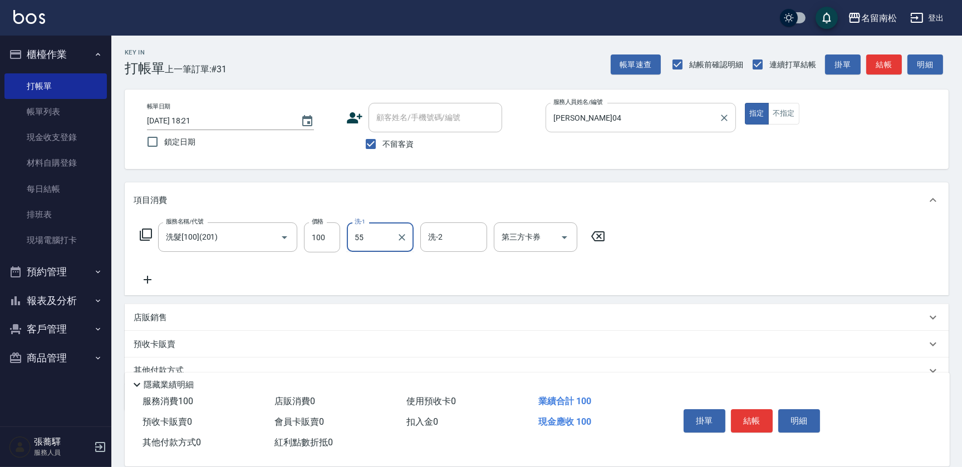
type input "[PERSON_NAME]-55"
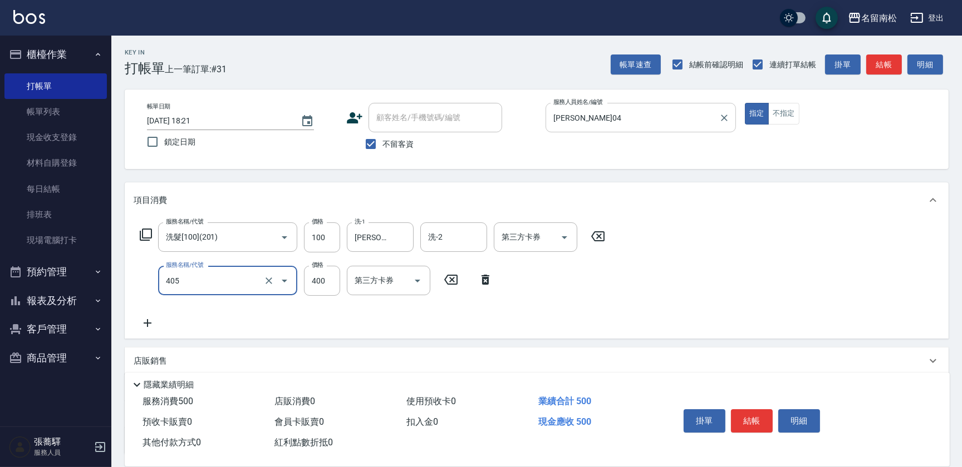
type input "剪髮(400)(405)"
click at [747, 428] on button "結帳" at bounding box center [752, 421] width 42 height 23
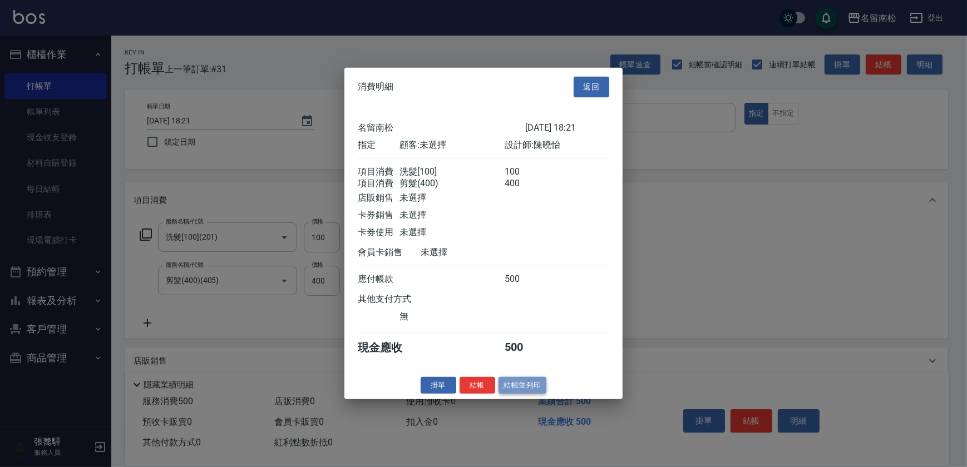
click at [524, 391] on button "結帳並列印" at bounding box center [523, 385] width 48 height 17
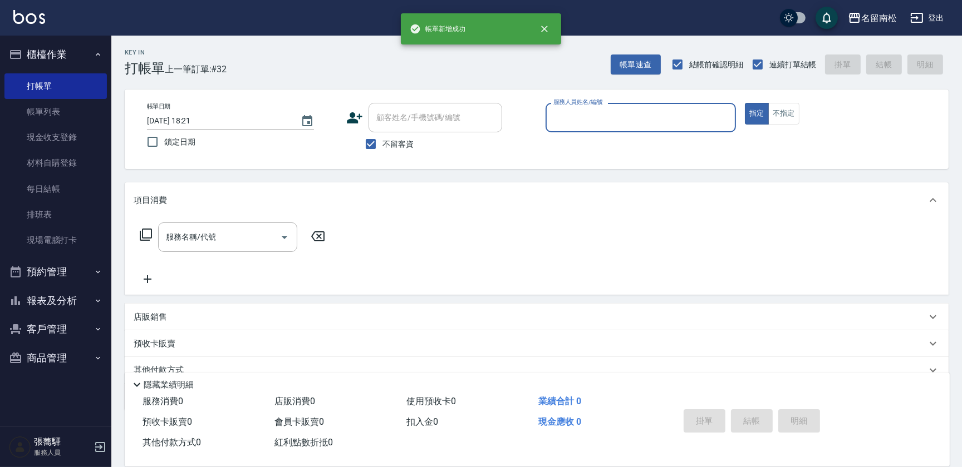
drag, startPoint x: 666, startPoint y: 127, endPoint x: 659, endPoint y: 122, distance: 8.7
click at [666, 127] on div "服務人員姓名/編號" at bounding box center [640, 117] width 190 height 29
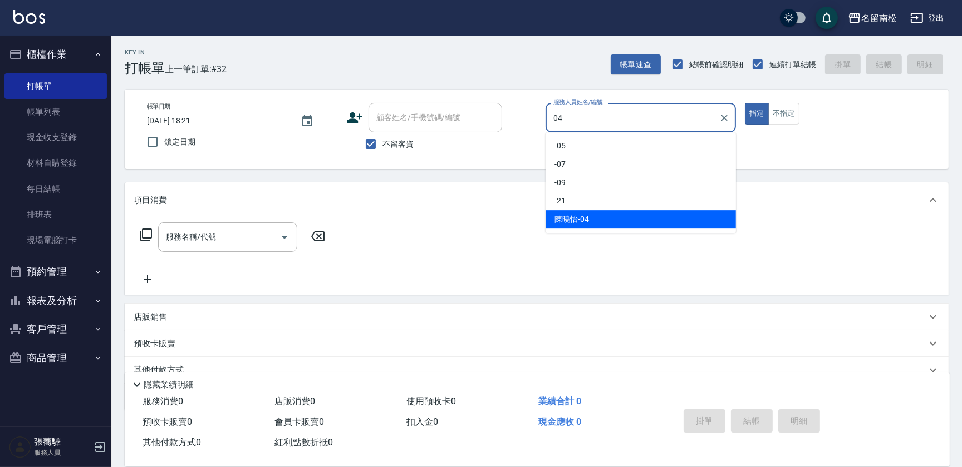
type input "[PERSON_NAME]04"
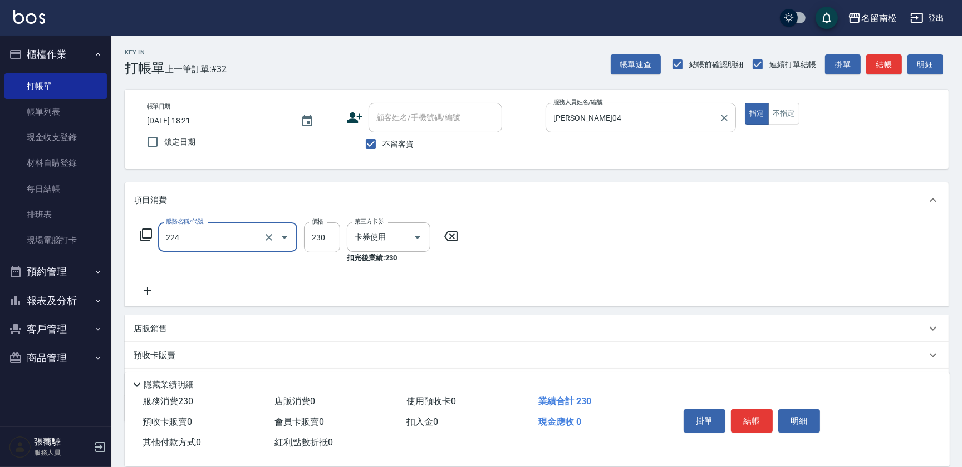
type input "洗髮(卡)230(224)"
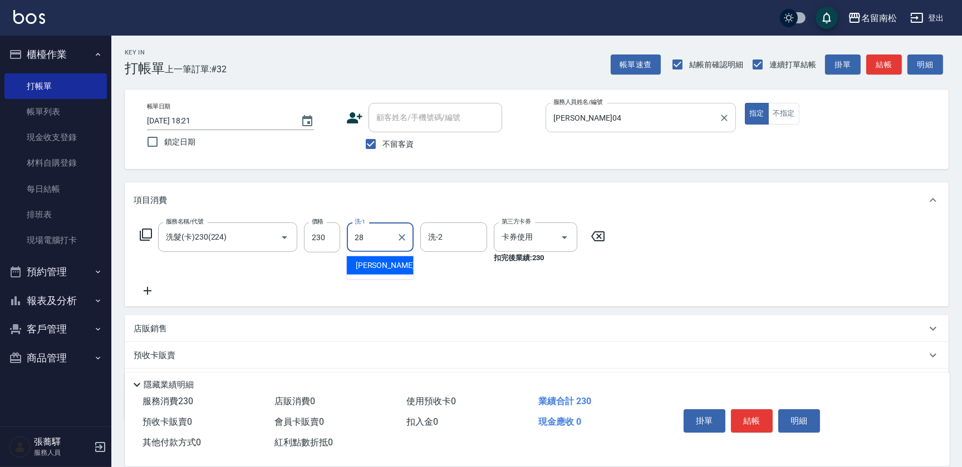
type input "[PERSON_NAME]-28"
click at [401, 146] on span "不留客資" at bounding box center [397, 145] width 31 height 12
click at [382, 146] on input "不留客資" at bounding box center [370, 143] width 23 height 23
checkbox input "false"
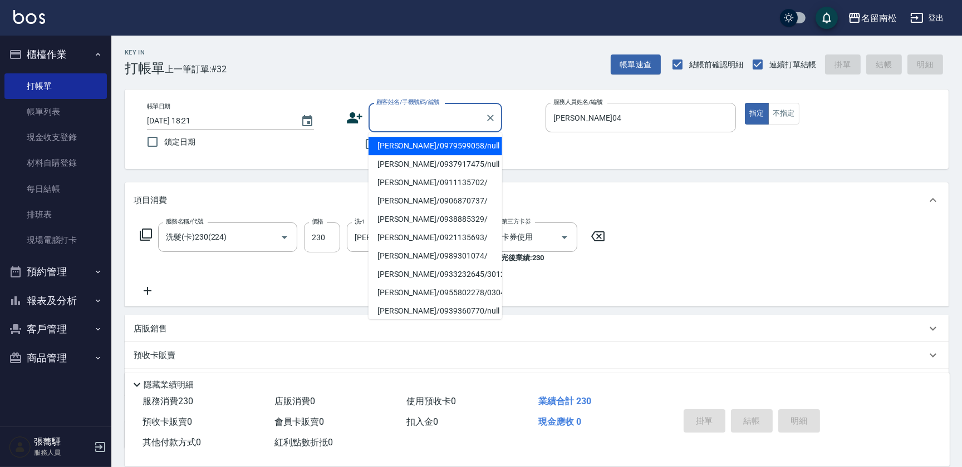
click at [418, 125] on input "顧客姓名/手機號碼/編號" at bounding box center [426, 117] width 107 height 19
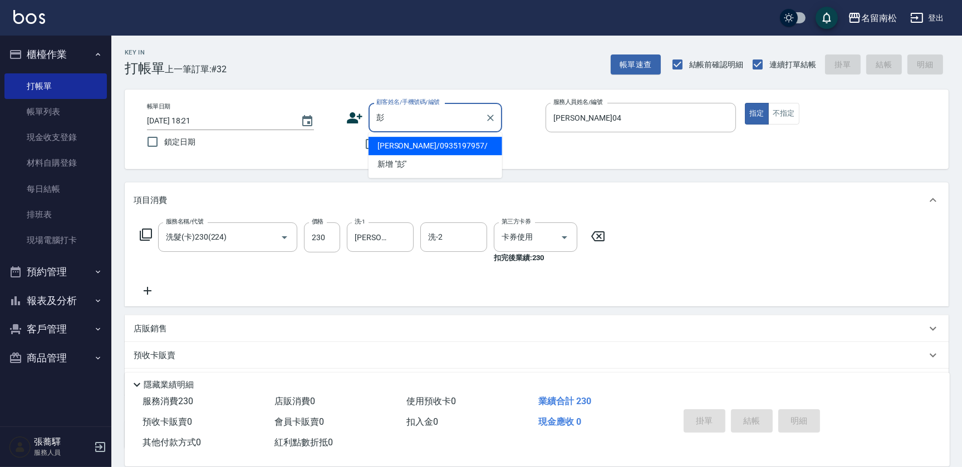
click at [402, 149] on li "[PERSON_NAME]/0935197957/" at bounding box center [435, 146] width 134 height 18
type input "[PERSON_NAME]/0935197957/"
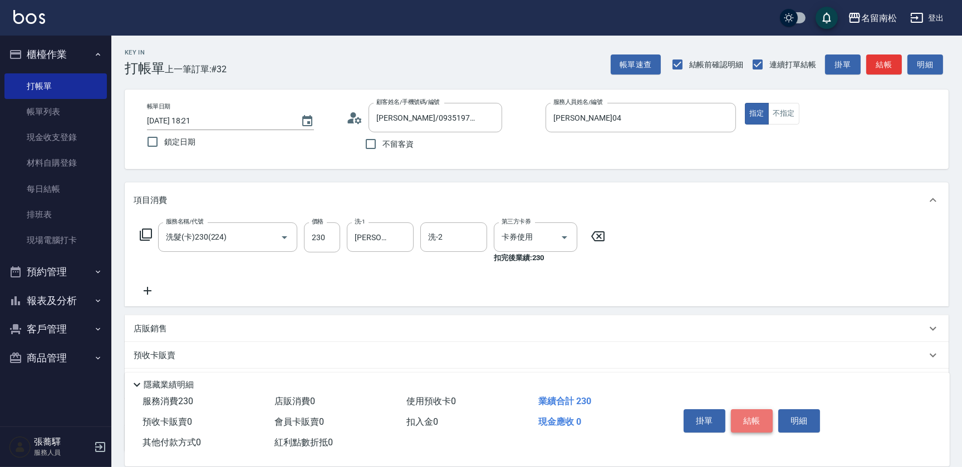
click at [737, 418] on button "結帳" at bounding box center [752, 421] width 42 height 23
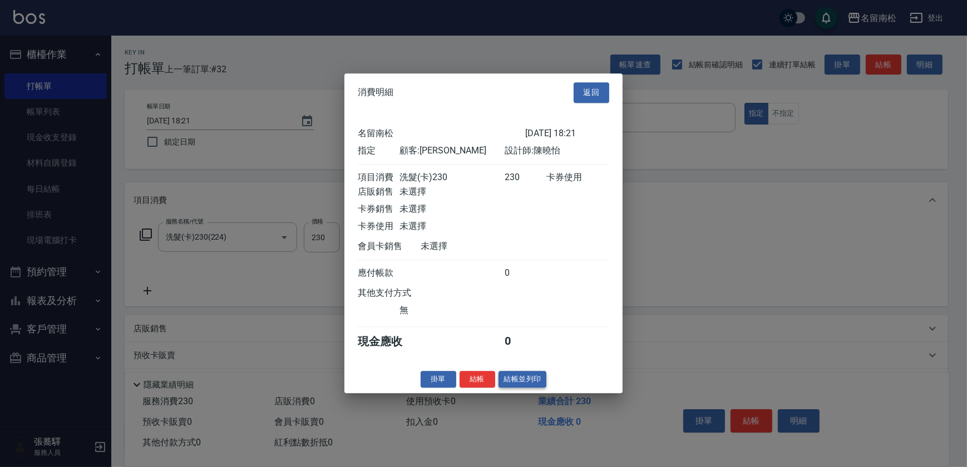
click at [525, 382] on button "結帳並列印" at bounding box center [523, 379] width 48 height 17
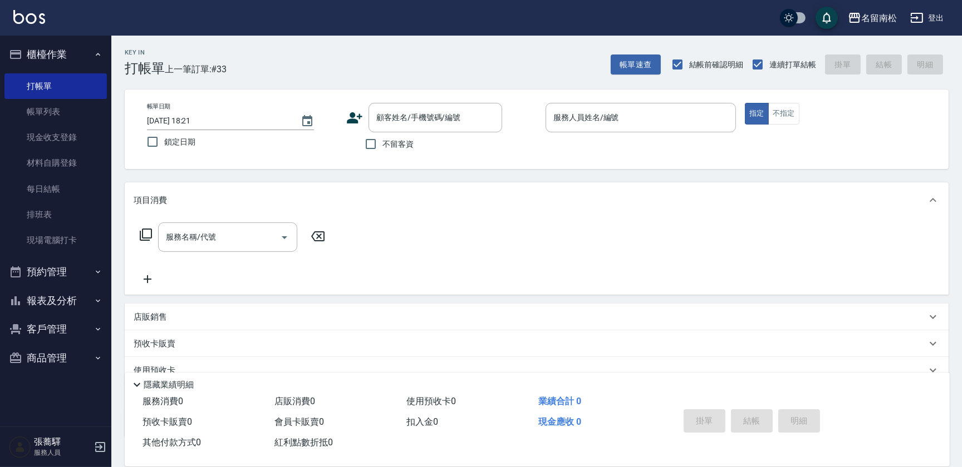
drag, startPoint x: 400, startPoint y: 146, endPoint x: 485, endPoint y: 136, distance: 85.7
click at [401, 147] on span "不留客資" at bounding box center [397, 145] width 31 height 12
click at [382, 147] on input "不留客資" at bounding box center [370, 143] width 23 height 23
checkbox input "true"
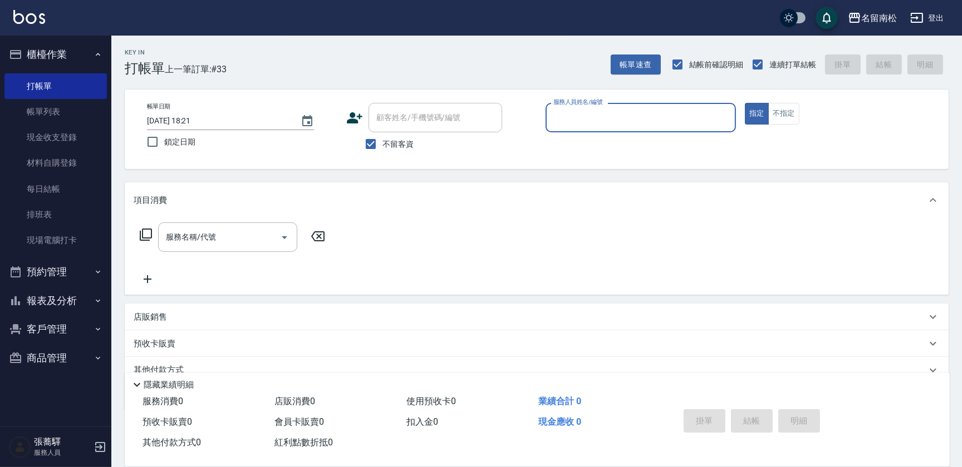
click at [601, 117] on input "服務人員姓名/編號" at bounding box center [640, 117] width 180 height 19
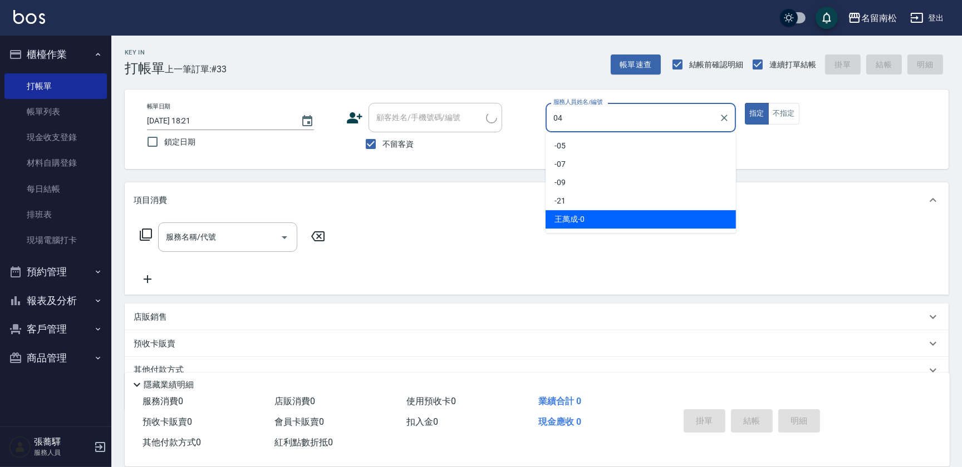
type input "[PERSON_NAME]04"
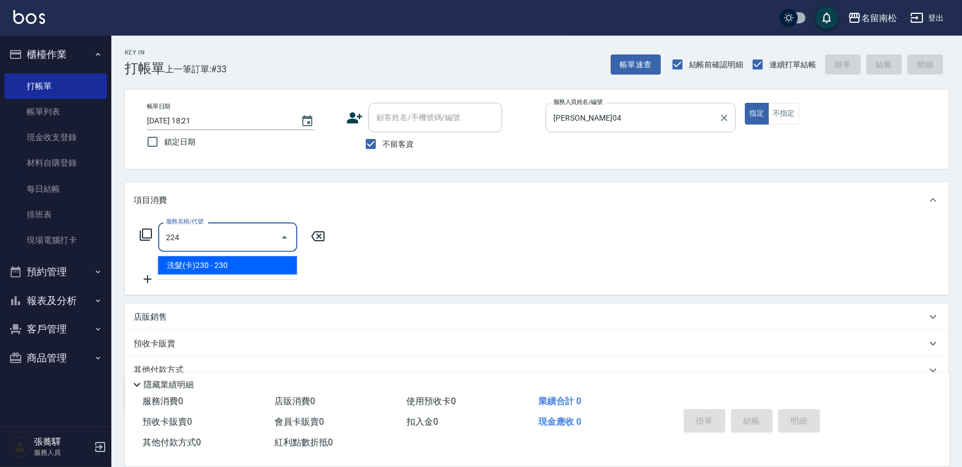
type input "洗髮(卡)230(224)"
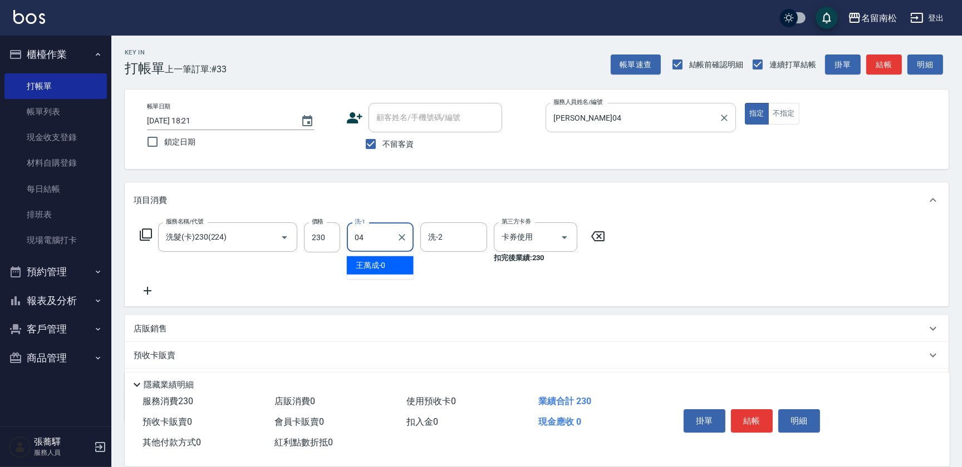
type input "[PERSON_NAME]04"
click at [758, 423] on button "結帳" at bounding box center [752, 421] width 42 height 23
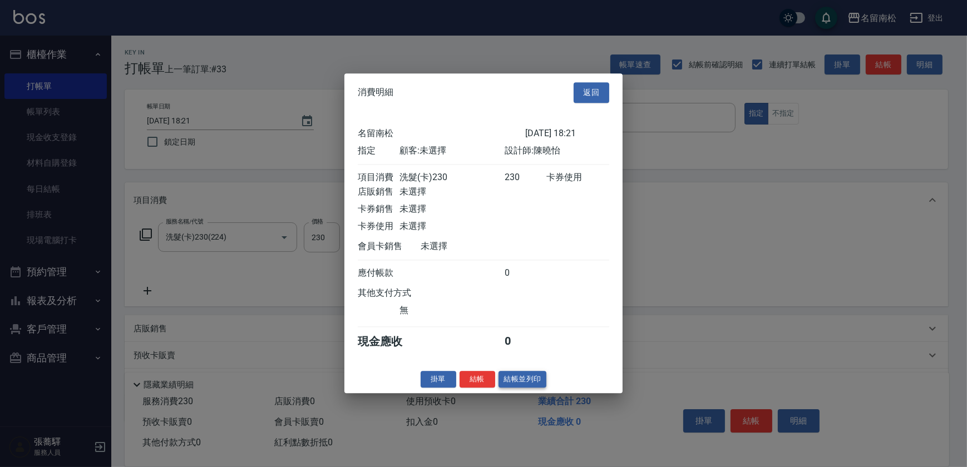
click at [523, 383] on button "結帳並列印" at bounding box center [523, 379] width 48 height 17
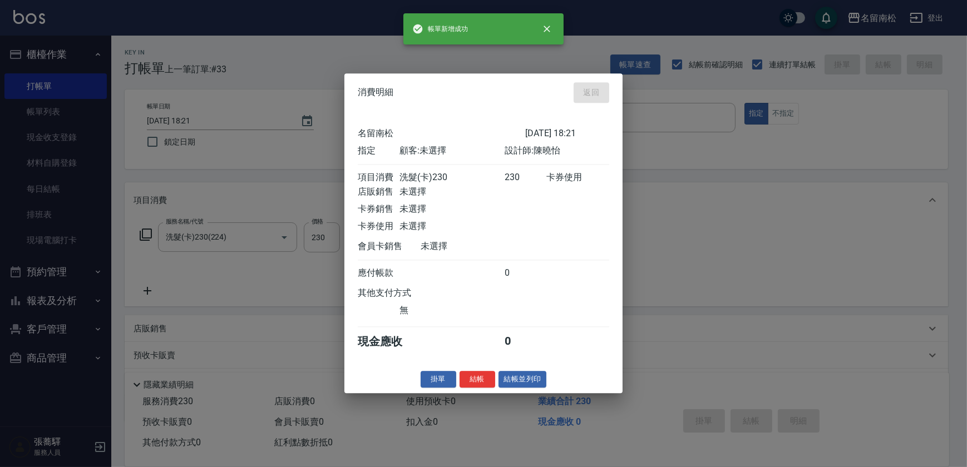
type input "[DATE] 18:22"
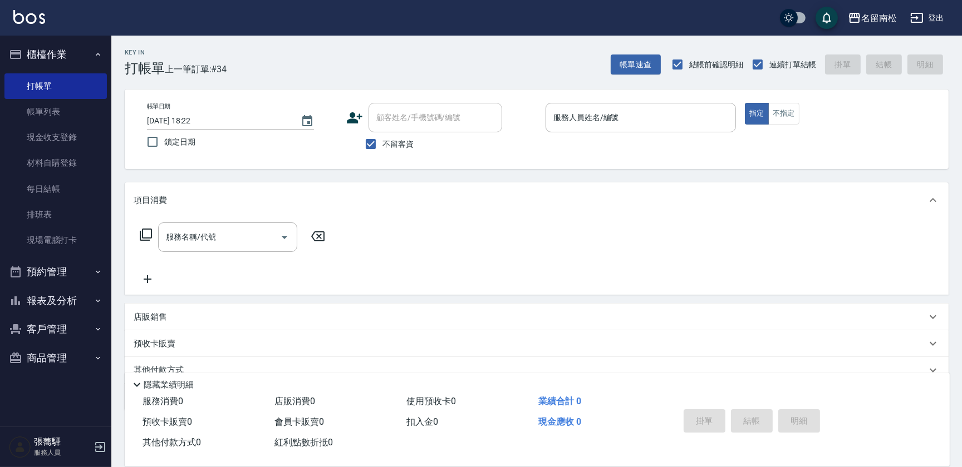
drag, startPoint x: 598, startPoint y: 118, endPoint x: 595, endPoint y: 95, distance: 23.5
click at [598, 117] on div "服務人員姓名/編號 服務人員姓名/編號" at bounding box center [640, 117] width 190 height 29
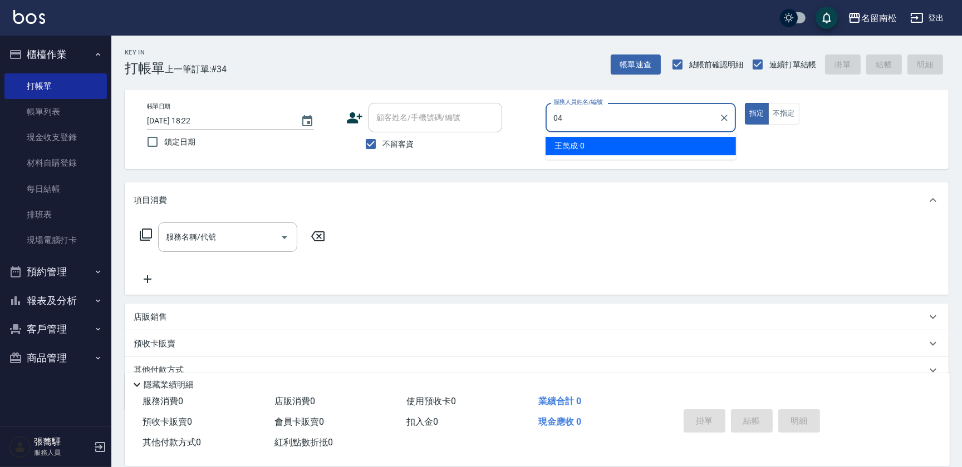
type input "[PERSON_NAME]04"
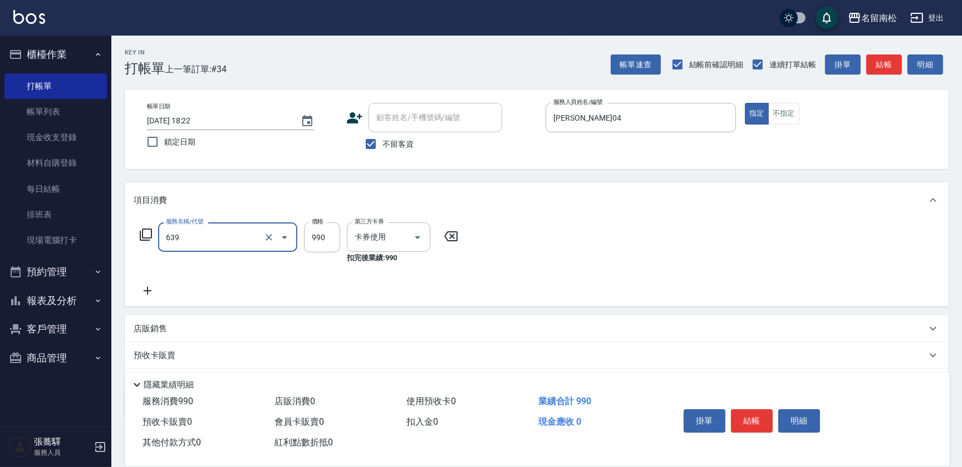
type input "(芙)蘆薈髮膜套卡(自材)(639)"
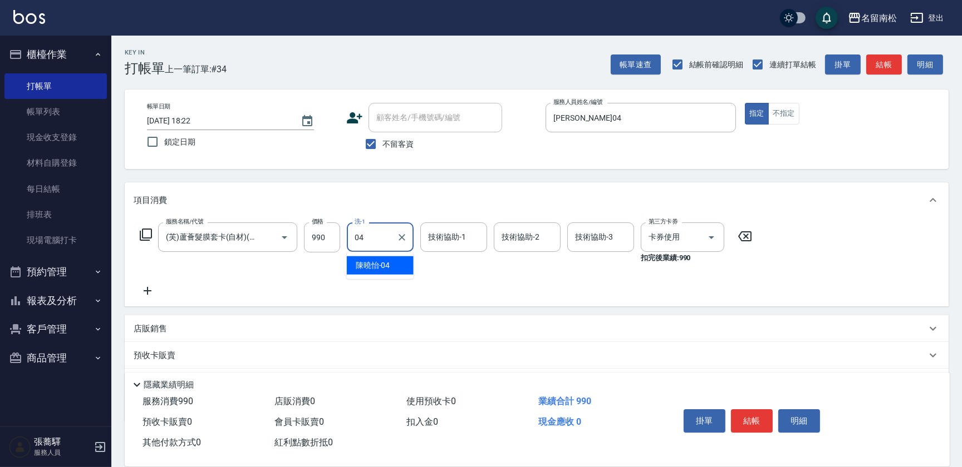
type input "[PERSON_NAME]04"
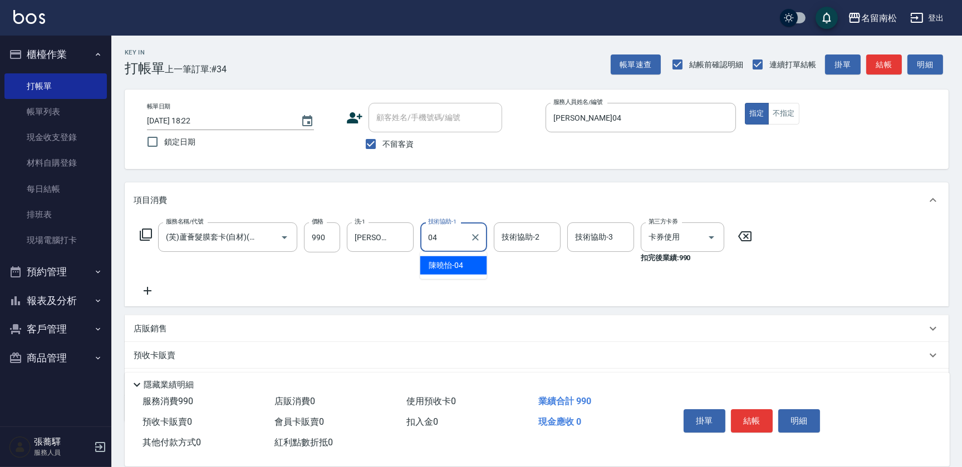
type input "[PERSON_NAME]04"
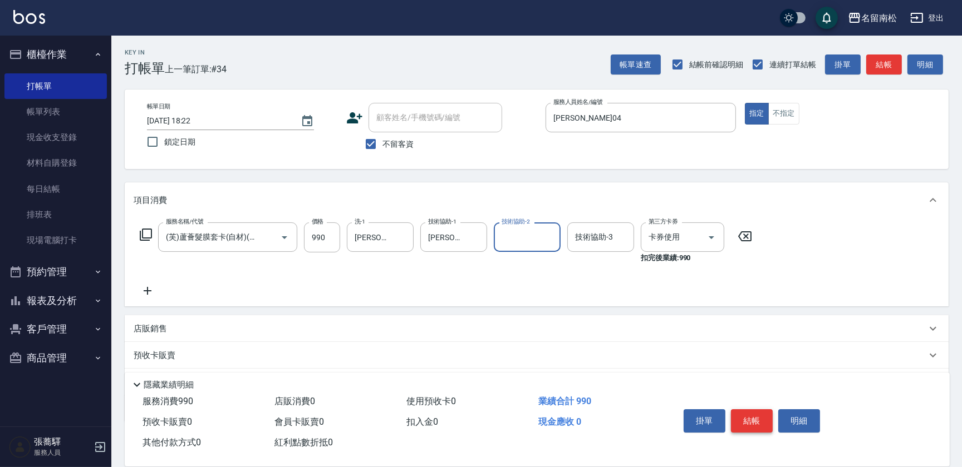
click at [758, 418] on button "結帳" at bounding box center [752, 421] width 42 height 23
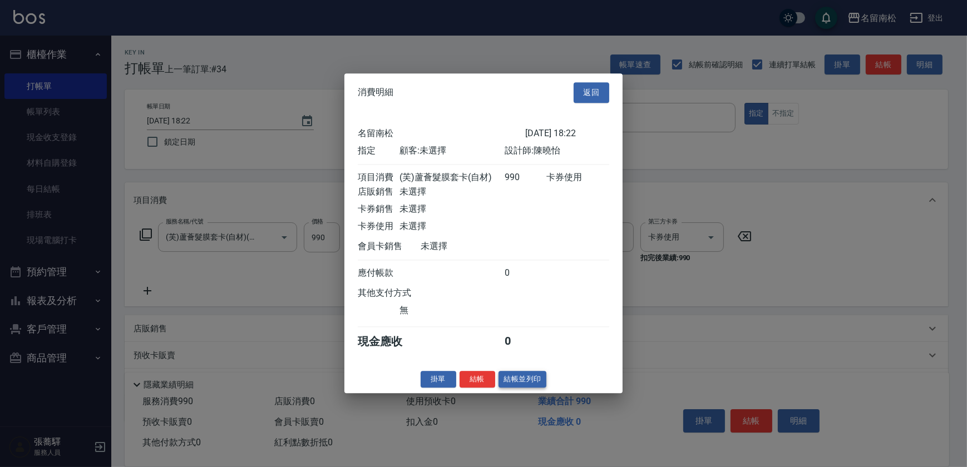
click at [517, 383] on button "結帳並列印" at bounding box center [523, 379] width 48 height 17
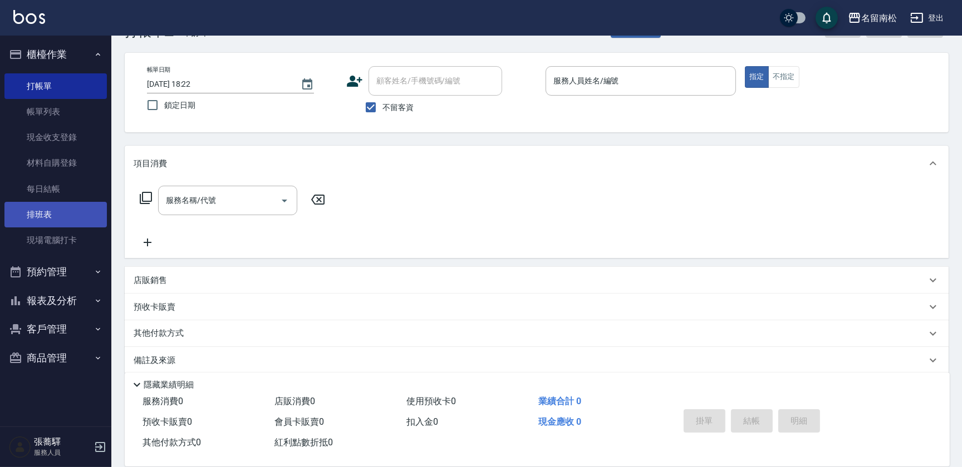
scroll to position [48, 0]
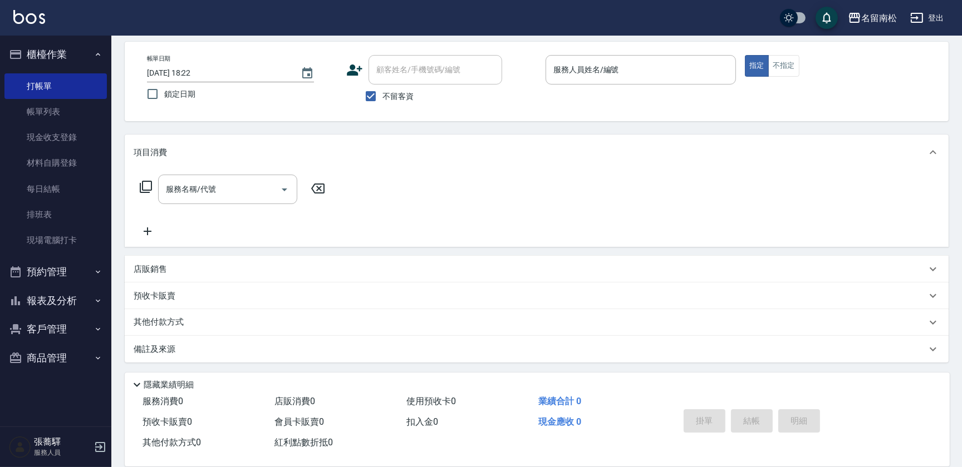
click at [43, 306] on button "報表及分析" at bounding box center [55, 301] width 102 height 29
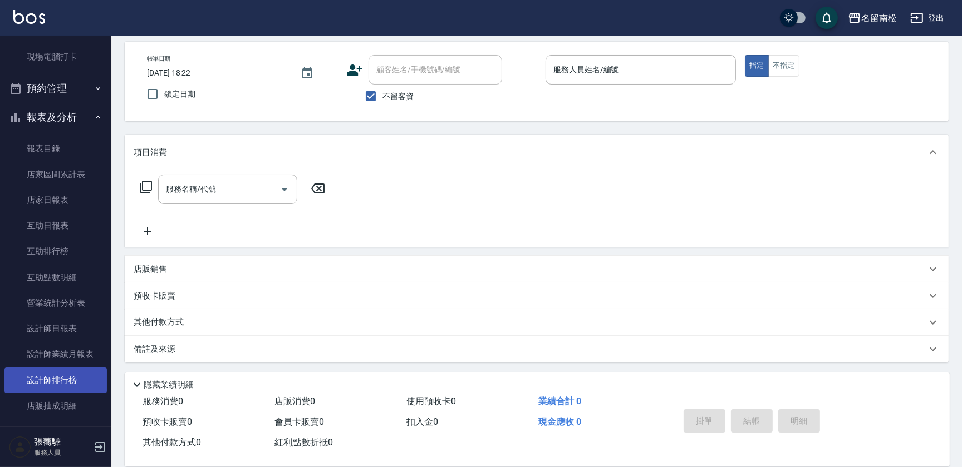
scroll to position [202, 0]
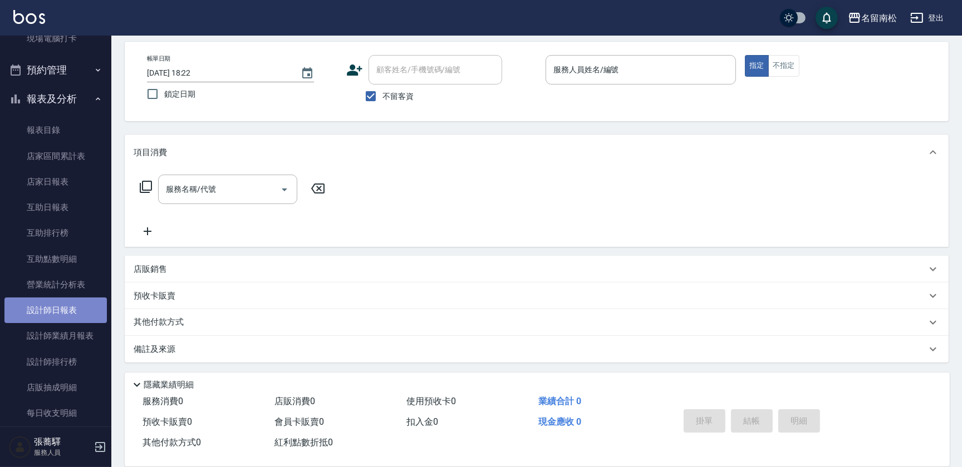
click at [75, 308] on link "設計師日報表" at bounding box center [55, 311] width 102 height 26
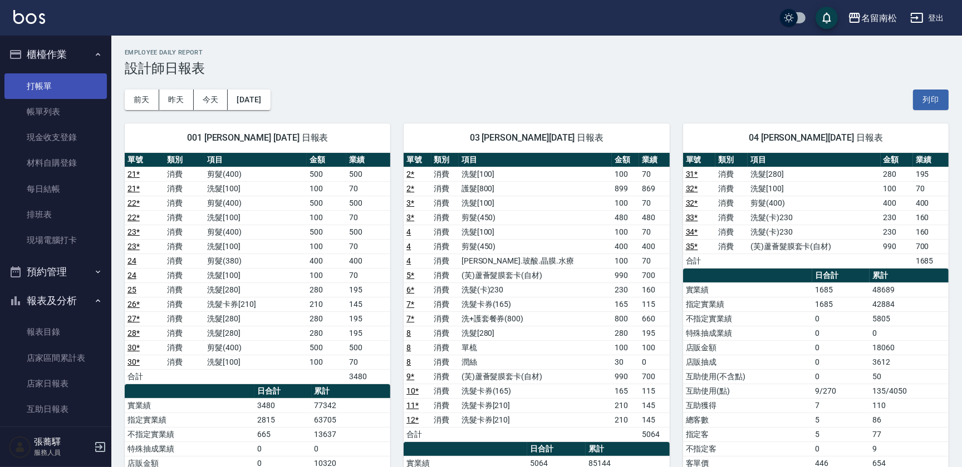
click at [49, 88] on link "打帳單" at bounding box center [55, 86] width 102 height 26
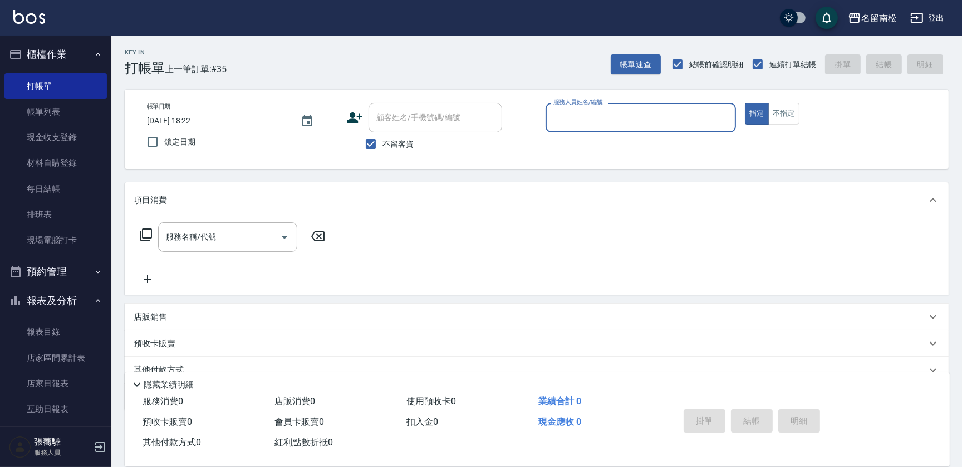
click at [679, 122] on input "服務人員姓名/編號" at bounding box center [640, 117] width 180 height 19
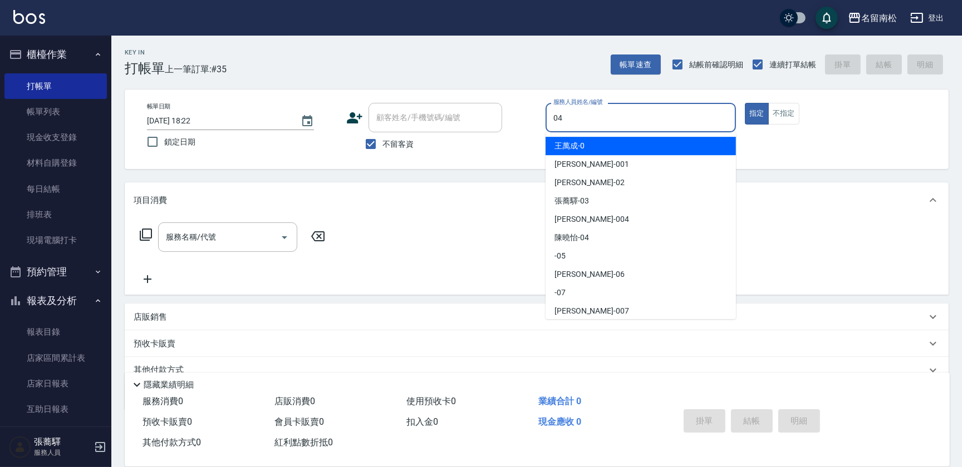
type input "[PERSON_NAME]04"
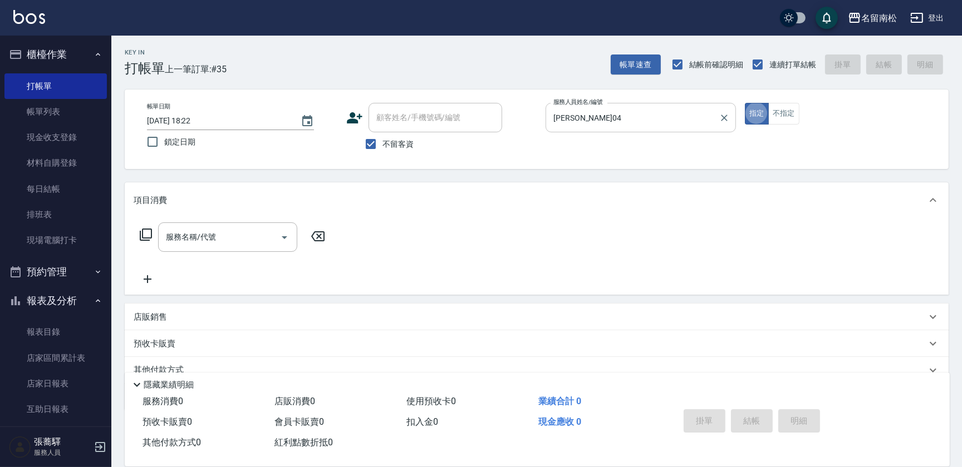
type button "true"
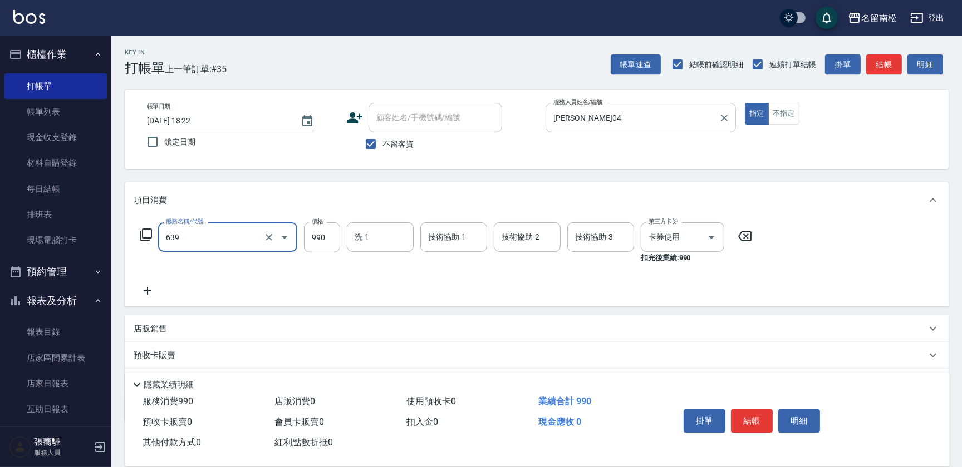
type input "(芙)蘆薈髮膜套卡(自材)(639)"
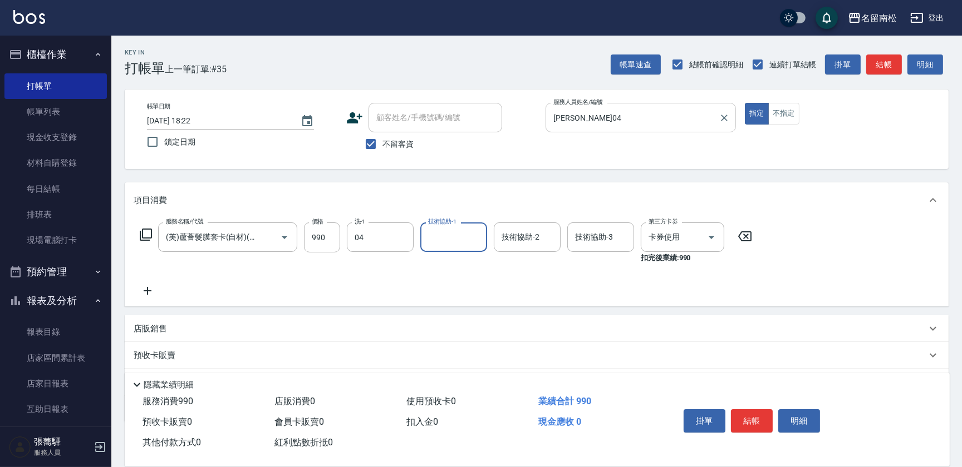
type input "[PERSON_NAME]04"
click at [752, 417] on button "結帳" at bounding box center [752, 421] width 42 height 23
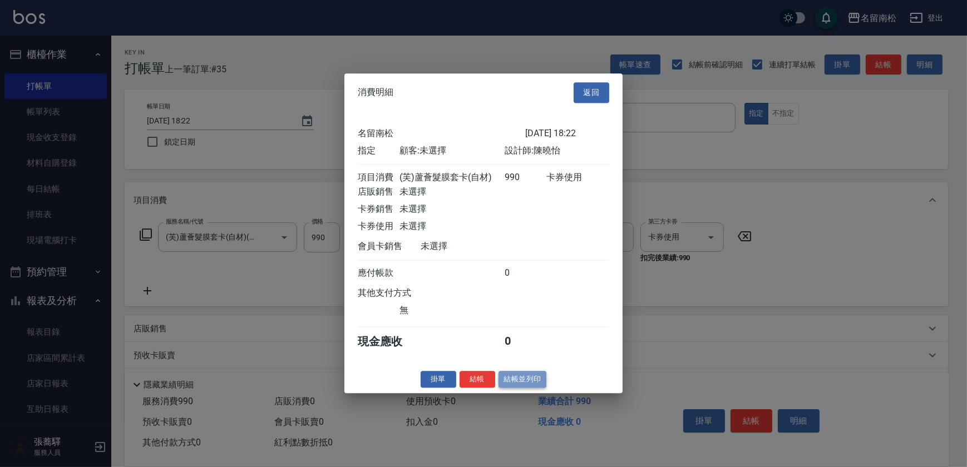
click at [521, 383] on button "結帳並列印" at bounding box center [523, 379] width 48 height 17
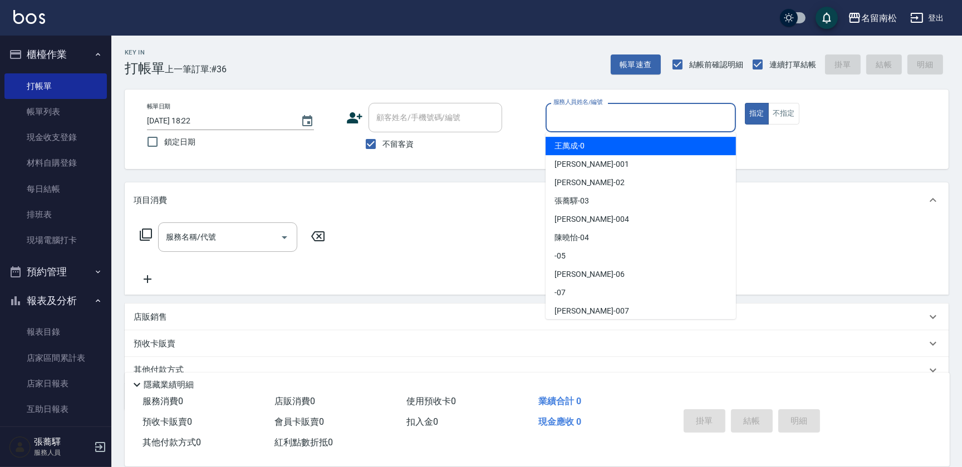
click at [619, 122] on input "服務人員姓名/編號" at bounding box center [640, 117] width 180 height 19
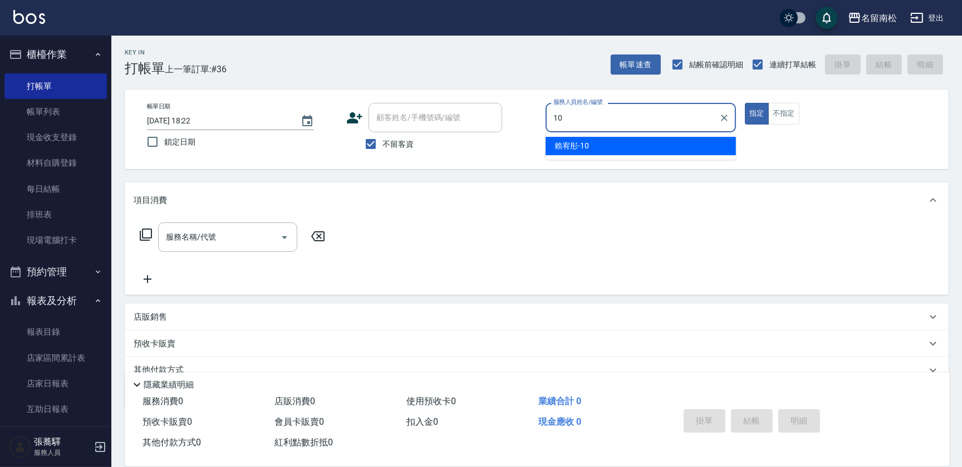
click at [619, 148] on div "[PERSON_NAME]-10" at bounding box center [640, 146] width 190 height 18
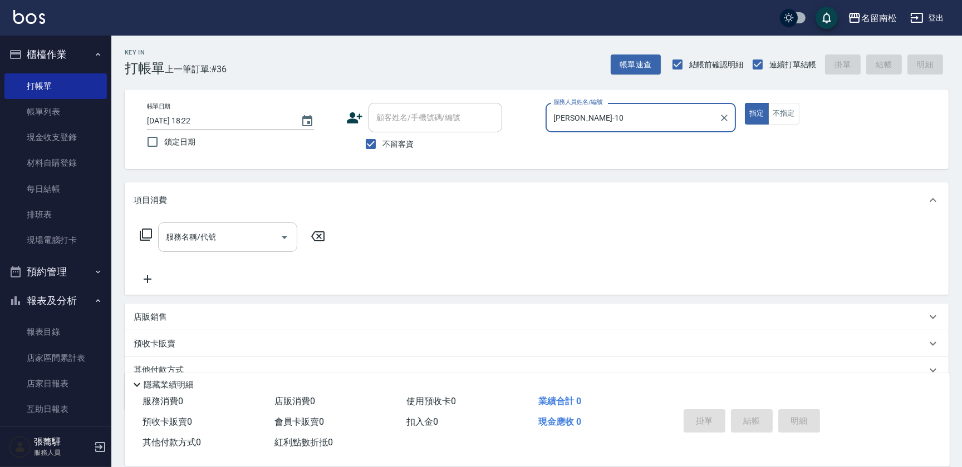
type input "[PERSON_NAME]-10"
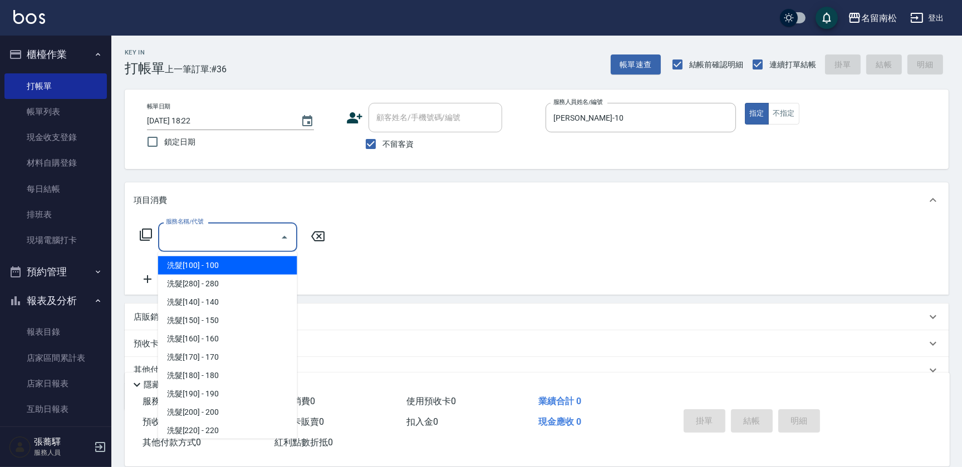
click at [255, 235] on input "服務名稱/代號" at bounding box center [219, 237] width 112 height 19
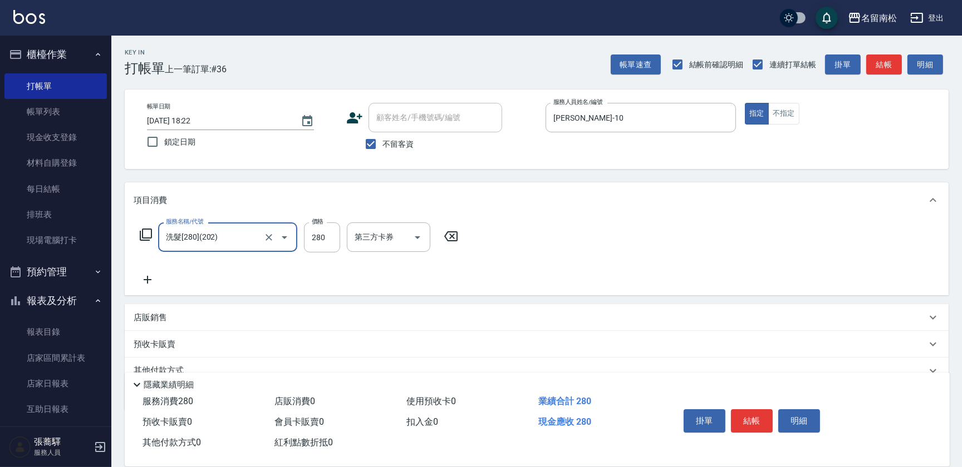
type input "洗髮[280](202)"
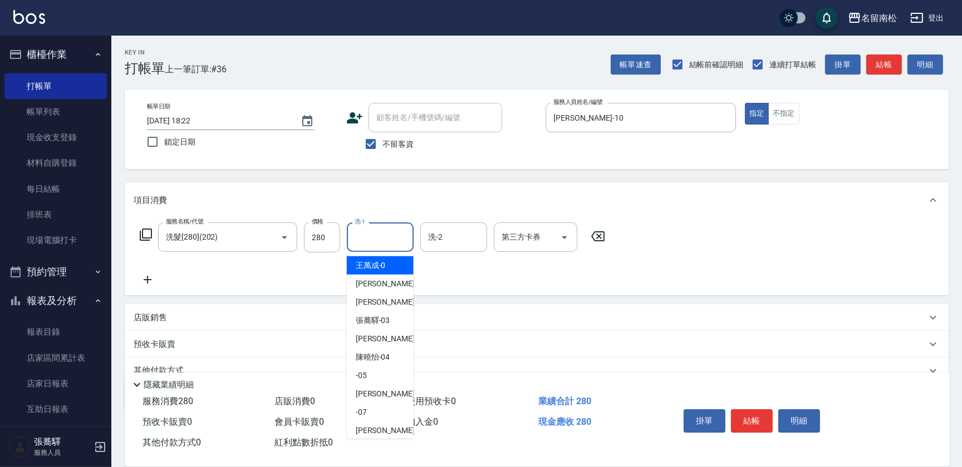
click at [390, 229] on input "洗-1" at bounding box center [380, 237] width 57 height 19
click at [364, 269] on span "[PERSON_NAME]-10" at bounding box center [373, 266] width 35 height 12
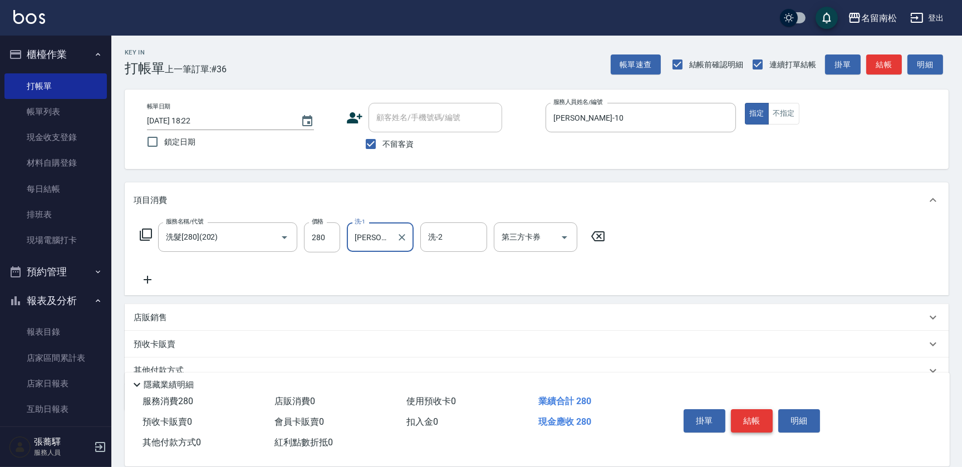
type input "[PERSON_NAME]-10"
click at [743, 419] on button "結帳" at bounding box center [752, 421] width 42 height 23
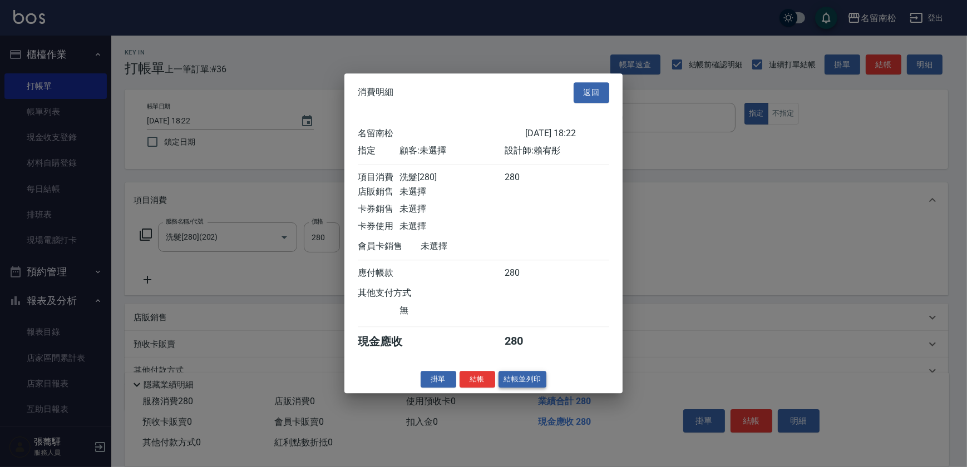
click at [534, 388] on button "結帳並列印" at bounding box center [523, 379] width 48 height 17
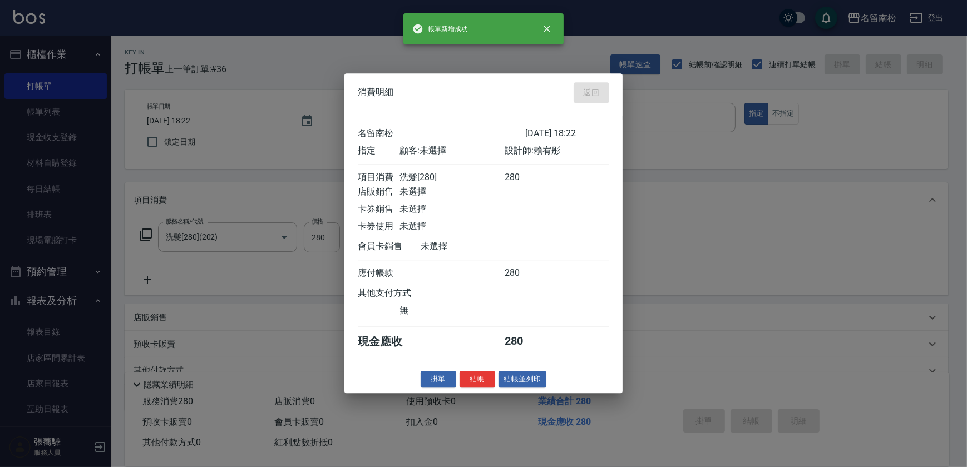
type input "[DATE] 18:34"
